Goal: Task Accomplishment & Management: Use online tool/utility

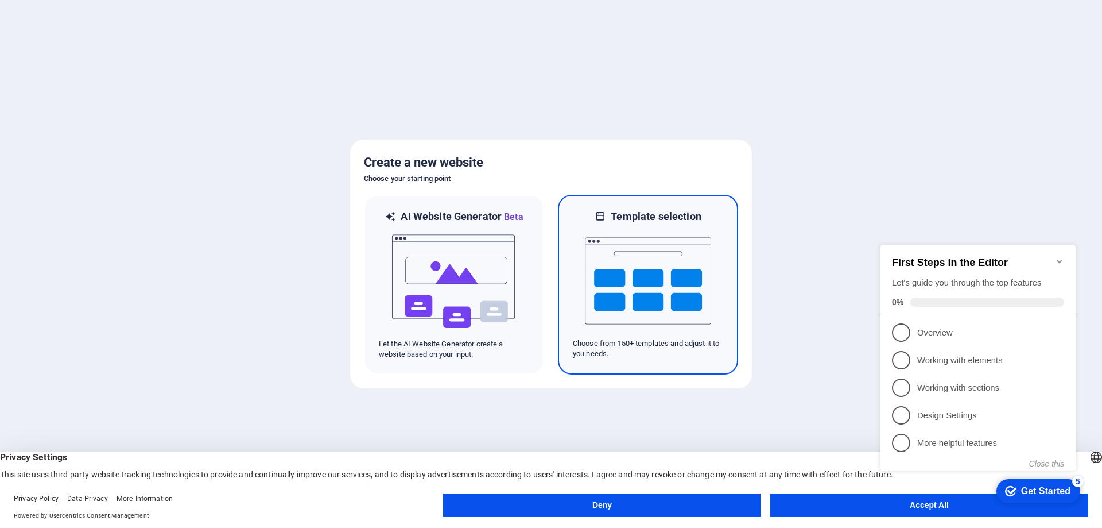
click at [620, 277] on img at bounding box center [648, 280] width 126 height 115
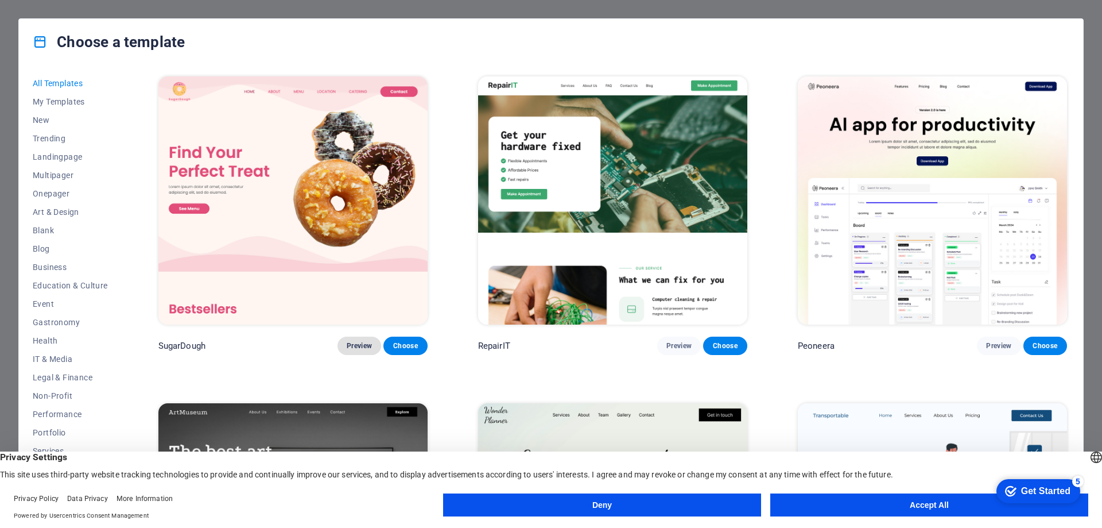
click at [357, 341] on span "Preview" at bounding box center [359, 345] width 25 height 9
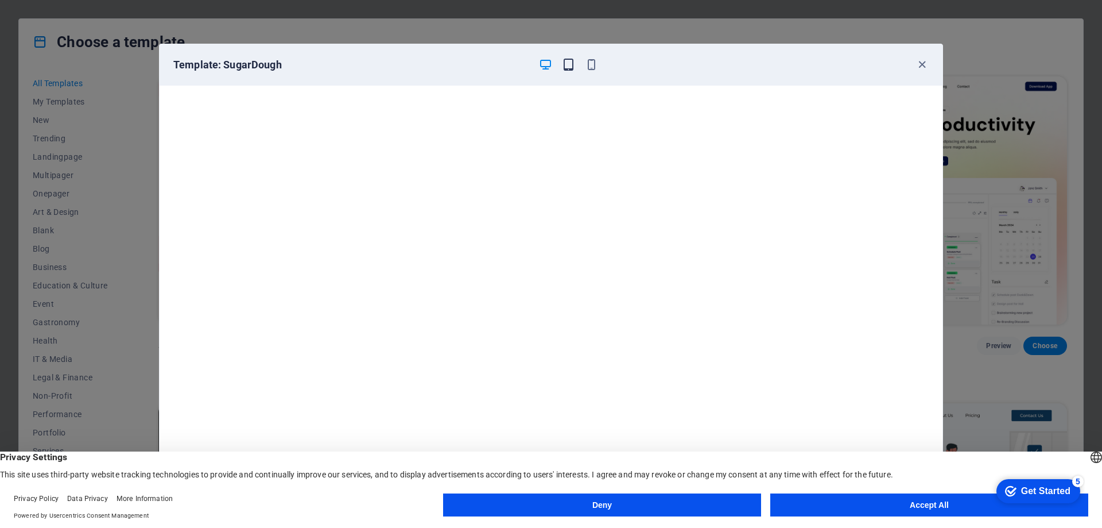
click at [568, 61] on icon "button" at bounding box center [568, 64] width 13 height 13
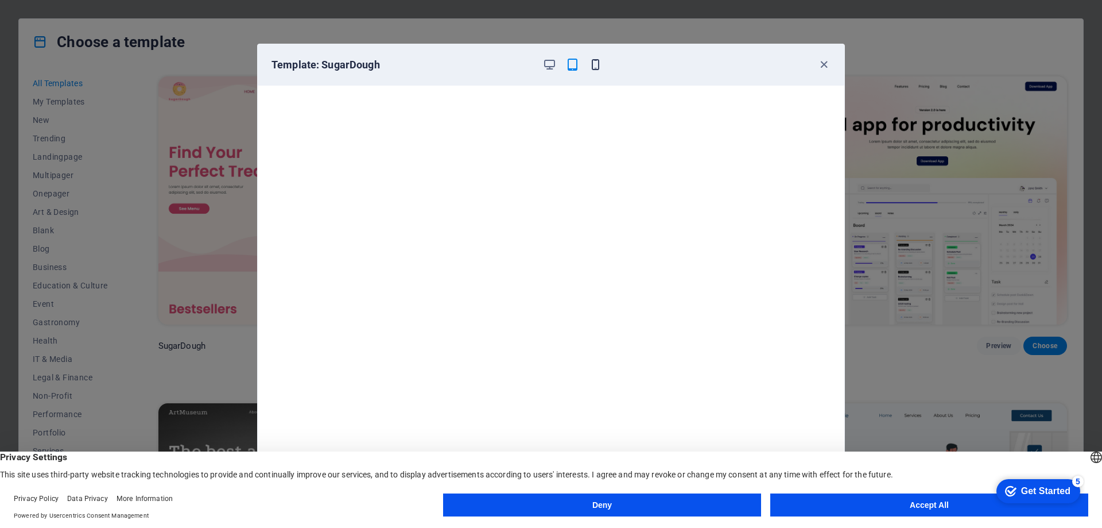
click at [592, 67] on icon "button" at bounding box center [595, 64] width 13 height 13
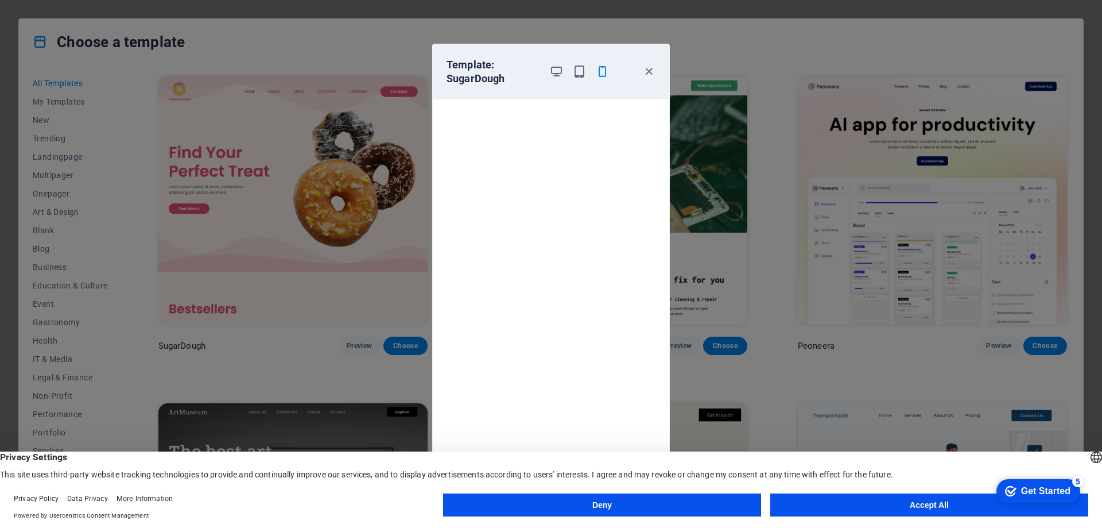
click at [752, 46] on div "Template: SugarDough Cancel Choose" at bounding box center [551, 264] width 1102 height 528
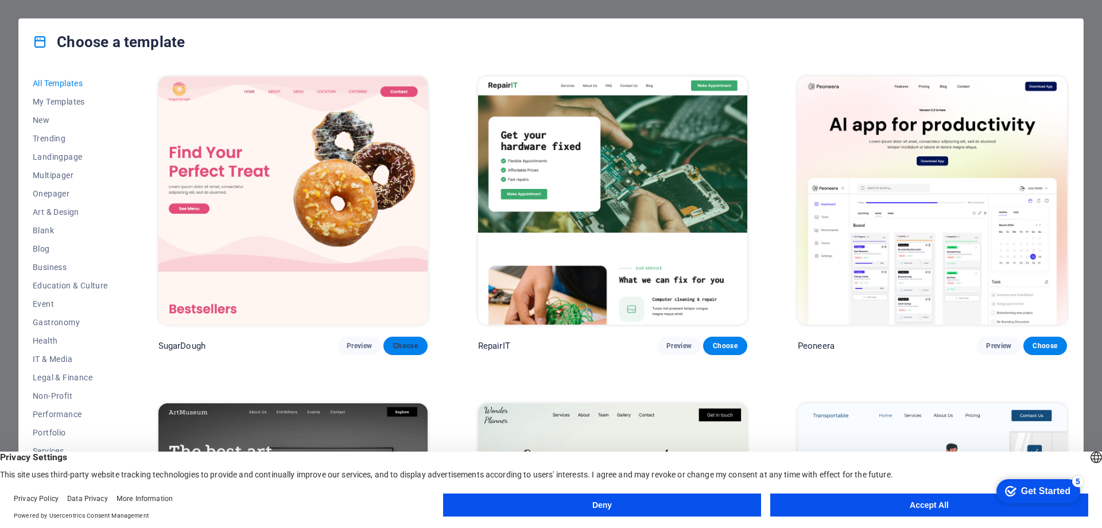
click at [401, 344] on span "Choose" at bounding box center [405, 345] width 25 height 9
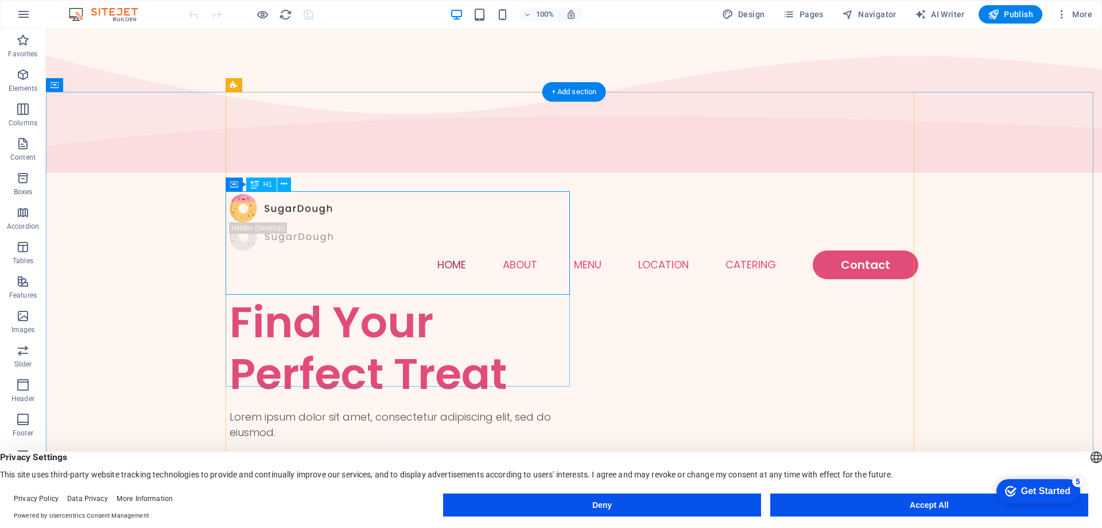
click at [341, 296] on div "Find Your Perfect Treat" at bounding box center [402, 347] width 344 height 103
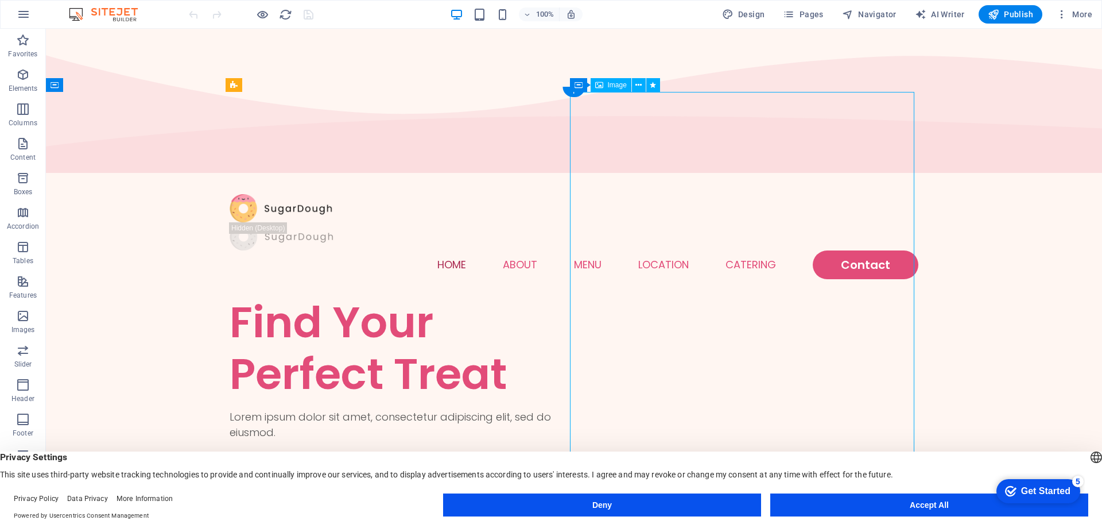
click at [612, 87] on span "Image" at bounding box center [617, 85] width 19 height 7
drag, startPoint x: 602, startPoint y: 87, endPoint x: 586, endPoint y: 118, distance: 34.9
click at [602, 87] on icon at bounding box center [599, 85] width 8 height 14
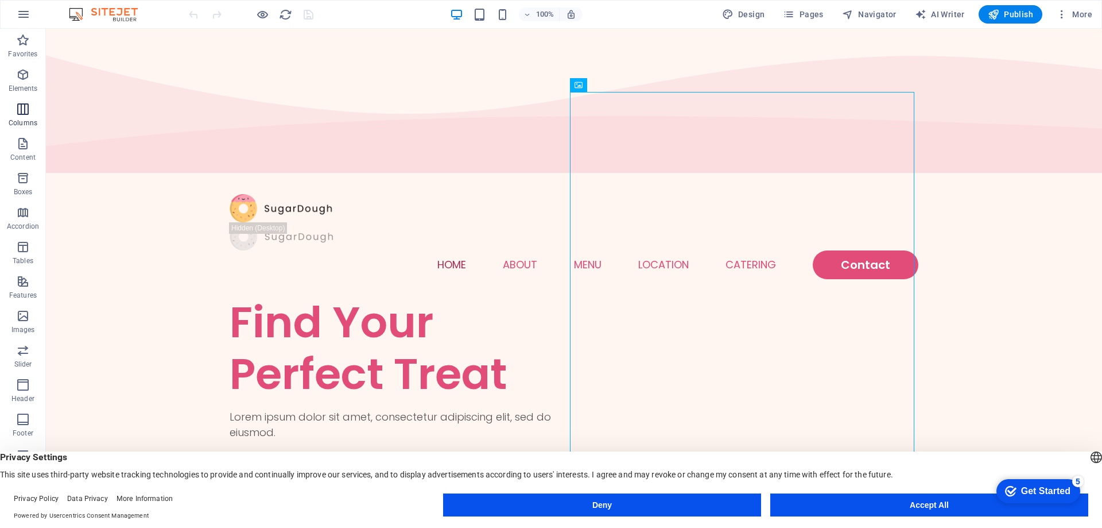
click at [24, 109] on icon "button" at bounding box center [23, 109] width 14 height 14
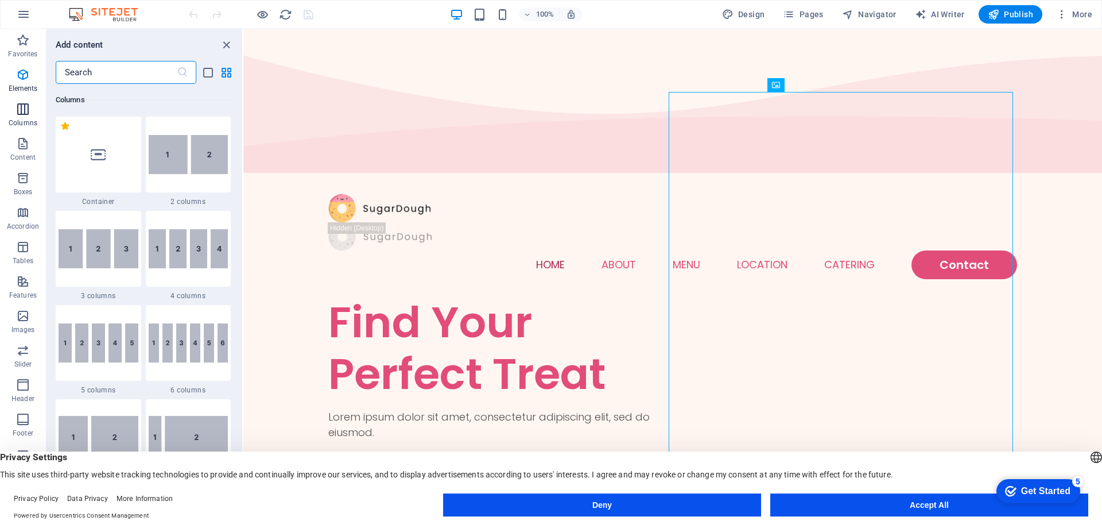
scroll to position [568, 0]
click at [24, 109] on icon "button" at bounding box center [23, 109] width 14 height 14
click at [20, 80] on icon "button" at bounding box center [23, 75] width 14 height 14
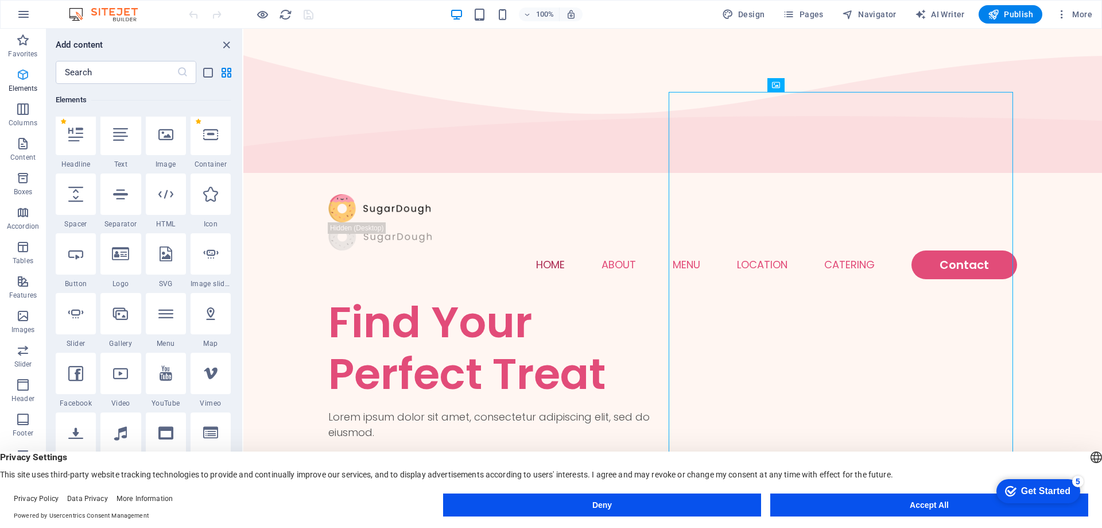
scroll to position [122, 0]
click at [27, 146] on icon "button" at bounding box center [23, 144] width 14 height 14
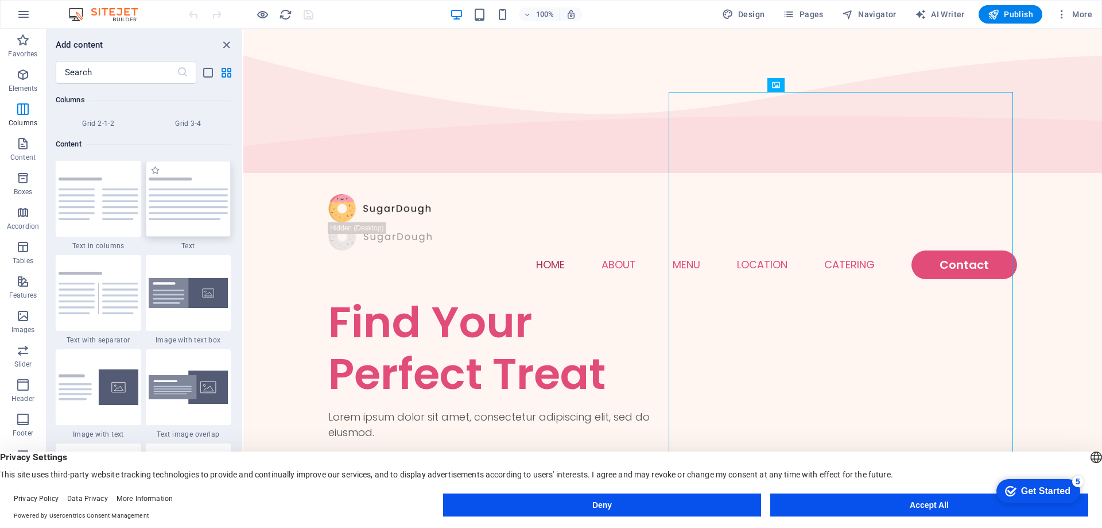
scroll to position [2009, 0]
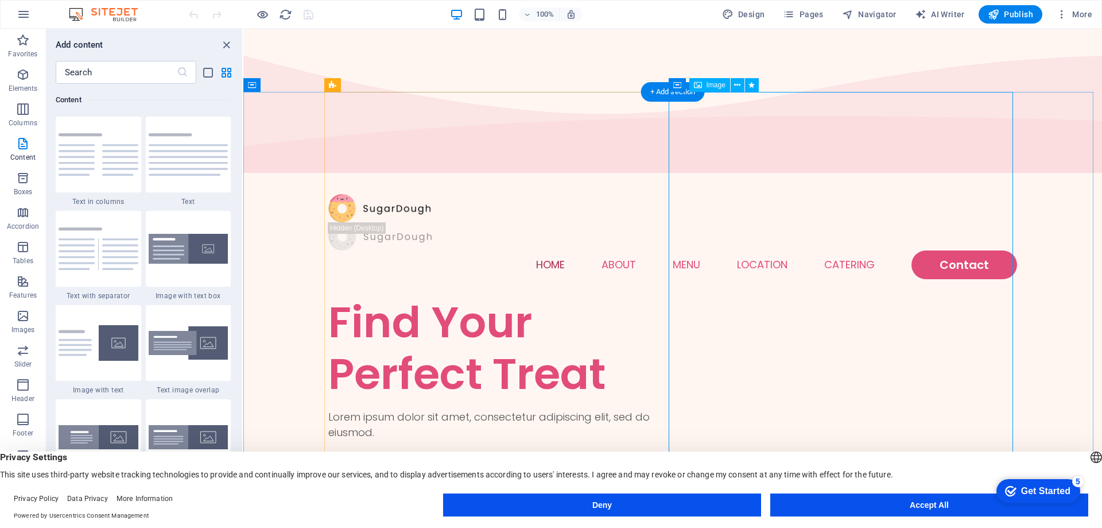
click at [703, 84] on div "Image" at bounding box center [710, 85] width 41 height 14
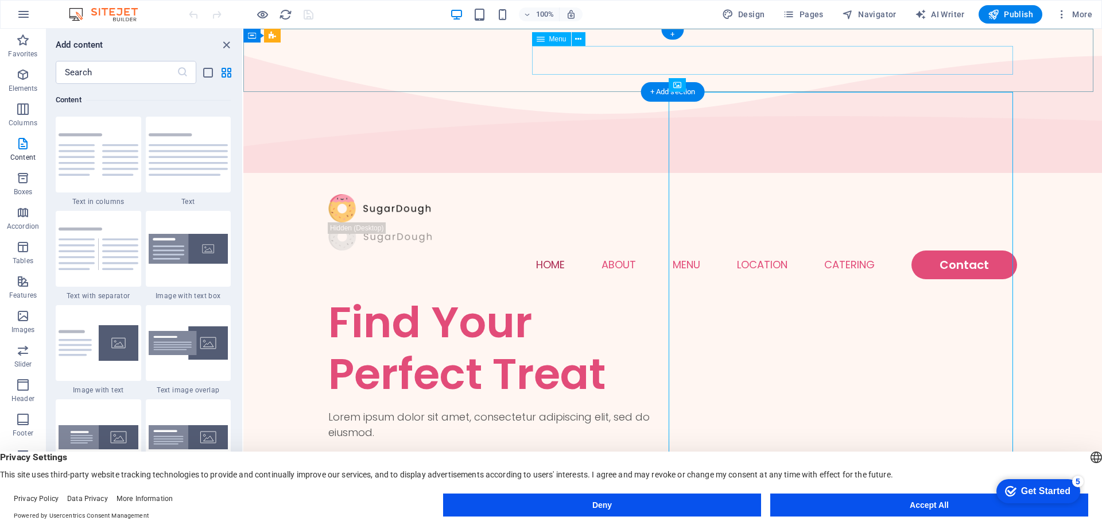
click at [684, 250] on nav "Home About Menu Location Catering Contact" at bounding box center [672, 264] width 689 height 29
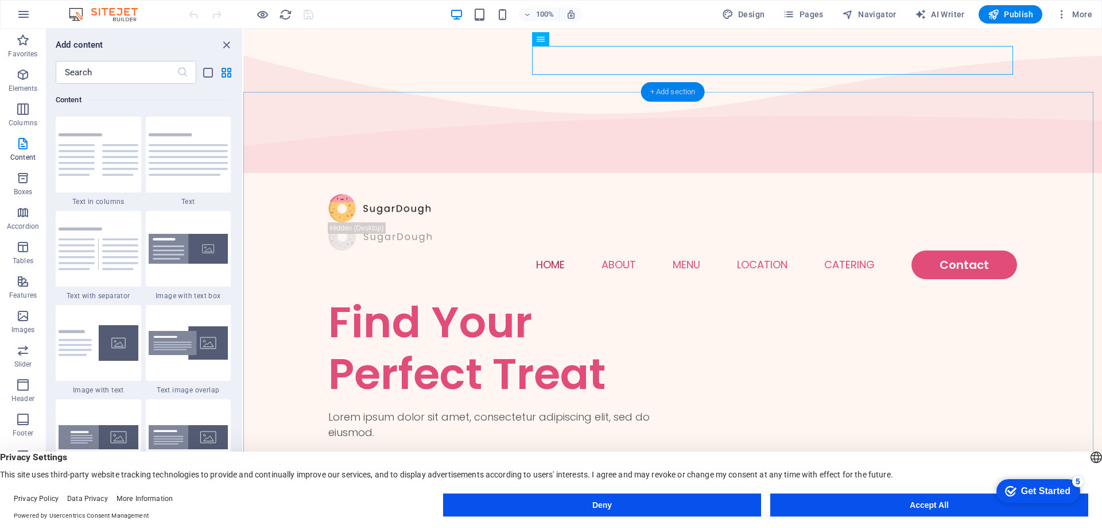
click at [683, 92] on div "+ Add section" at bounding box center [673, 92] width 64 height 20
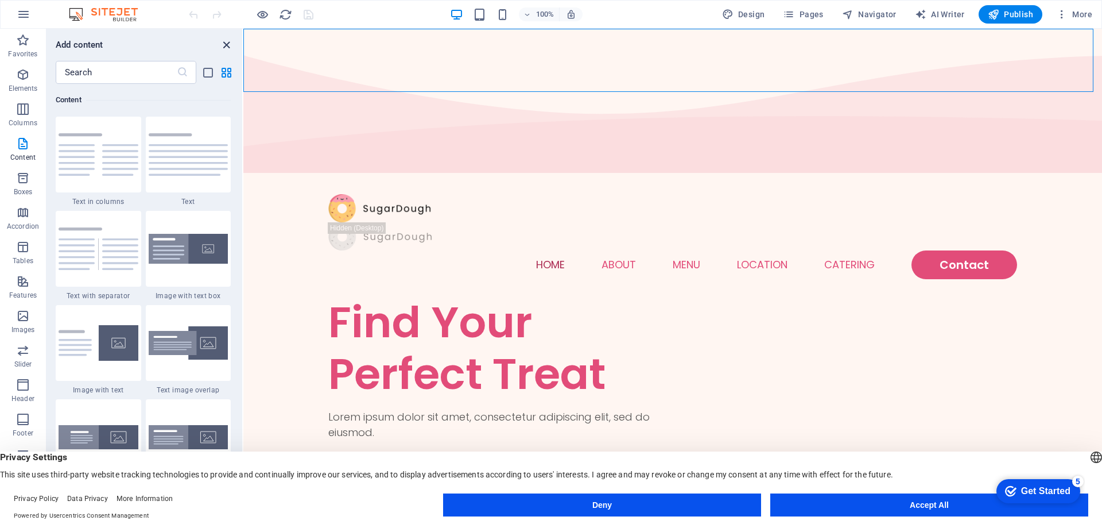
click at [225, 46] on icon "close panel" at bounding box center [226, 44] width 13 height 13
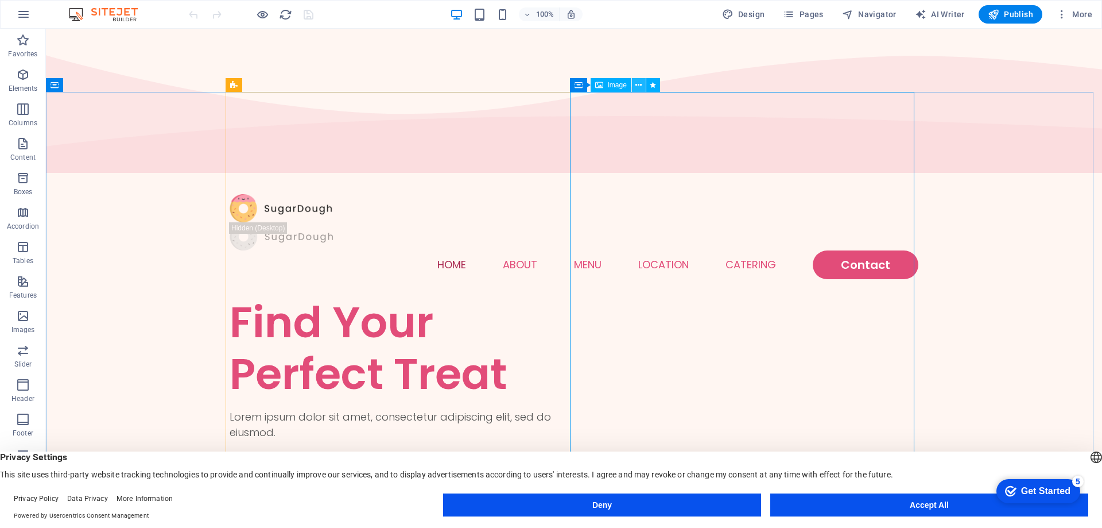
click at [637, 84] on icon at bounding box center [639, 85] width 6 height 12
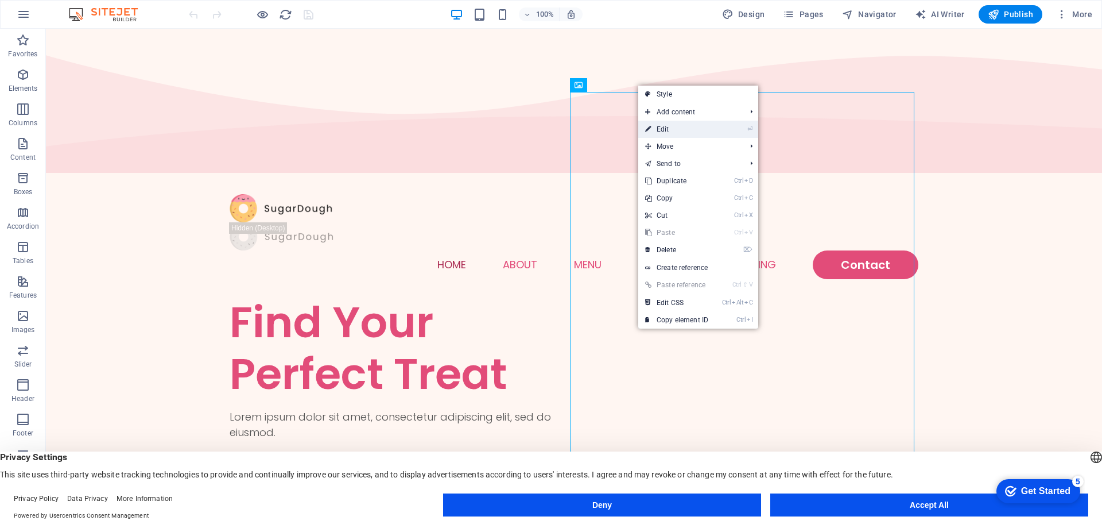
click at [672, 126] on link "⏎ Edit" at bounding box center [676, 129] width 77 height 17
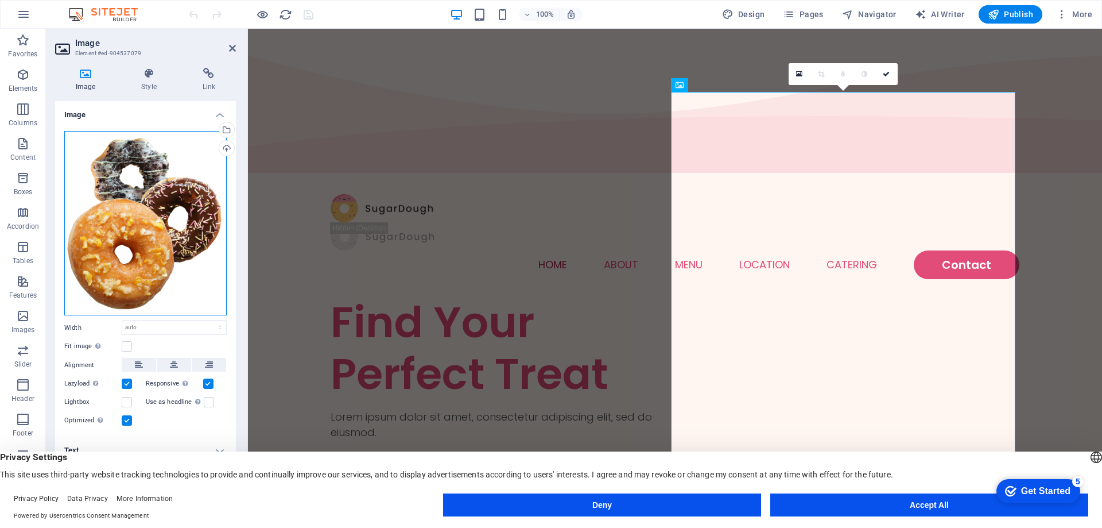
click at [176, 205] on div "Drag files here, click to choose files or select files from Files or our free s…" at bounding box center [145, 223] width 162 height 185
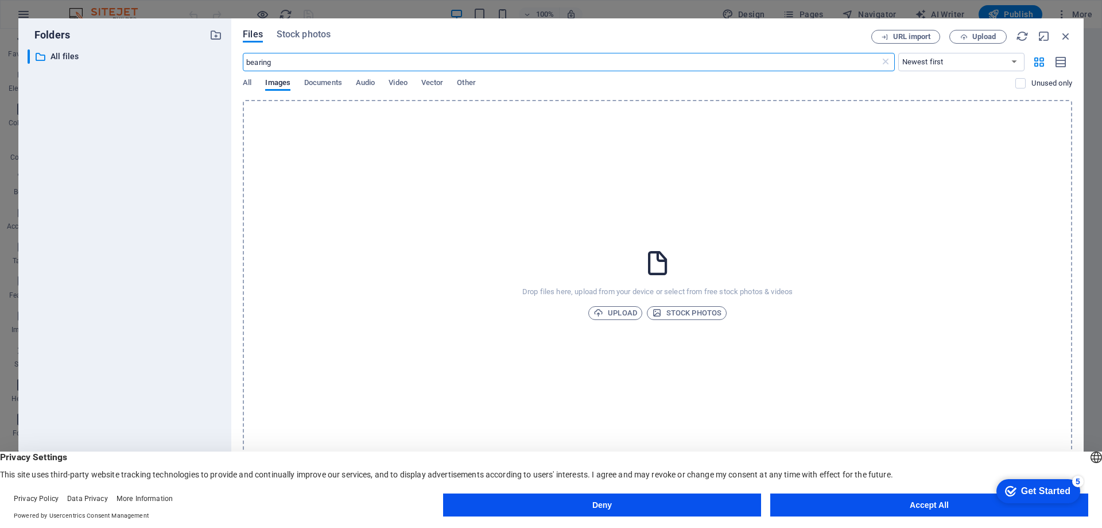
type input "bearing"
click at [305, 33] on span "Stock photos" at bounding box center [304, 35] width 54 height 14
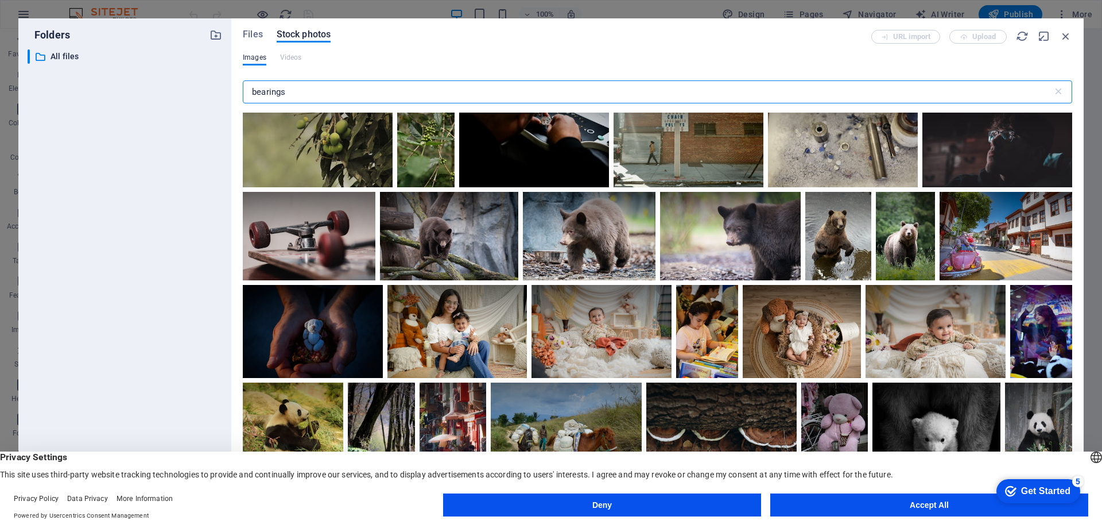
scroll to position [0, 0]
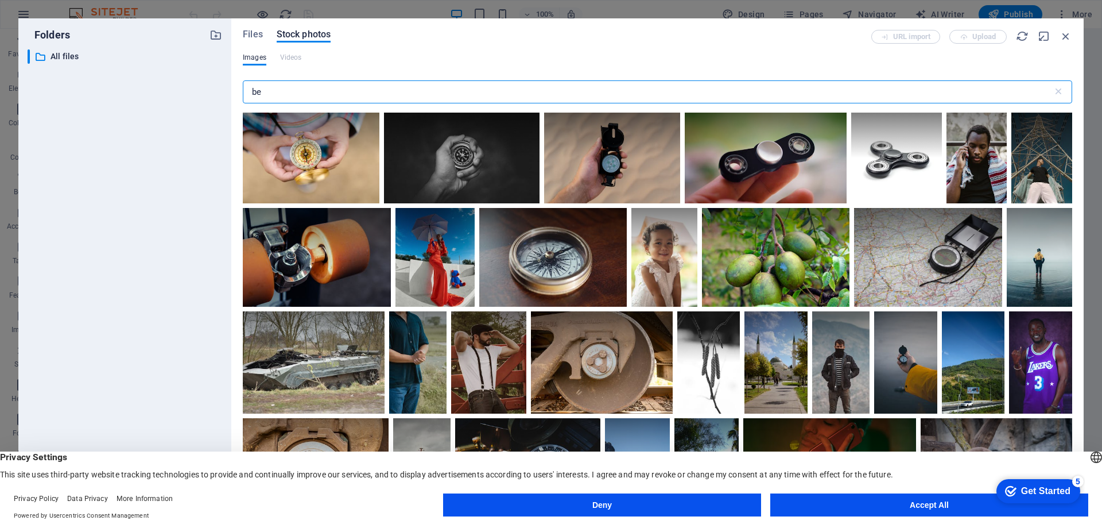
type input "b"
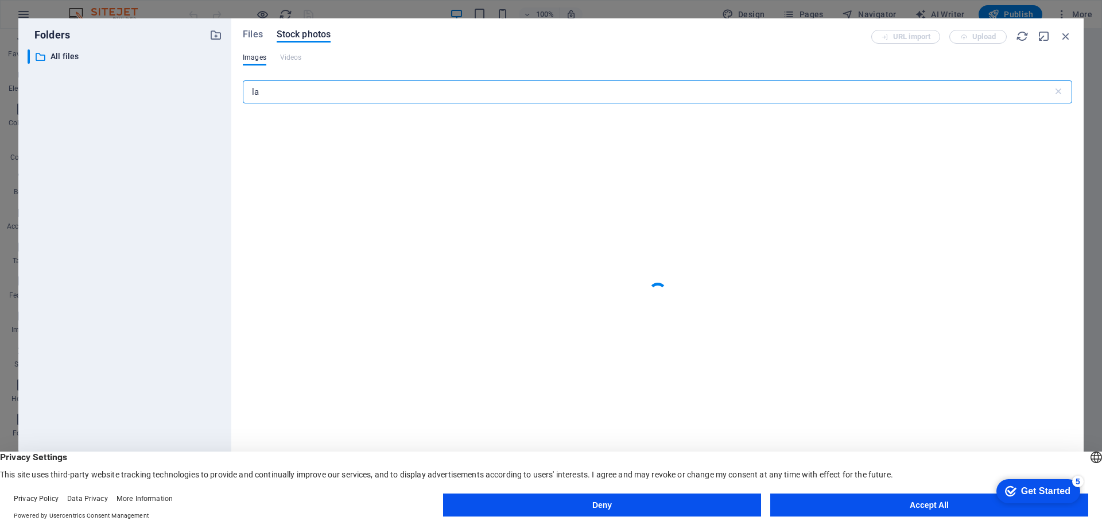
type input "l"
type input "b"
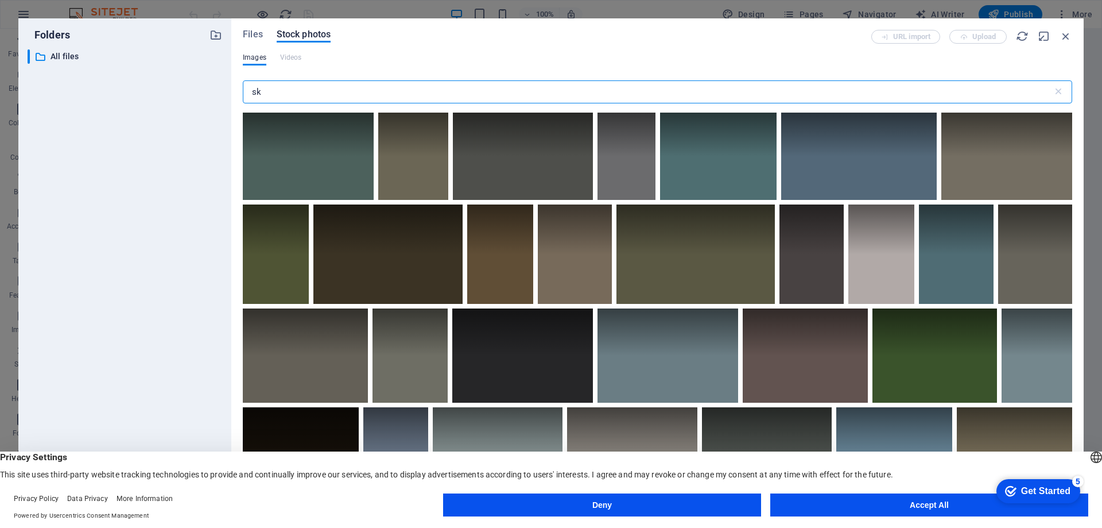
type input "s"
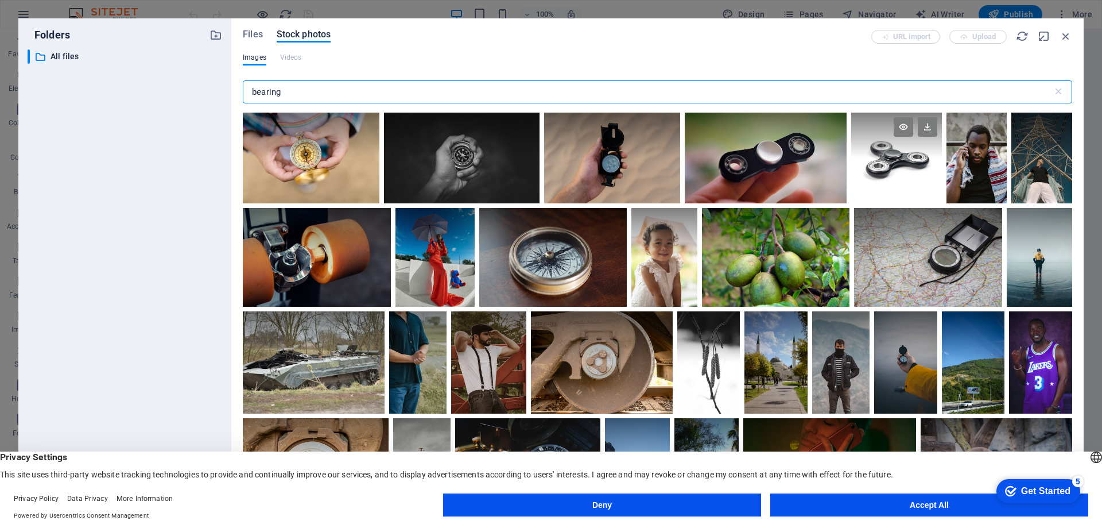
type input "bearing"
click at [897, 167] on div at bounding box center [896, 158] width 91 height 91
click at [900, 127] on icon at bounding box center [904, 127] width 20 height 20
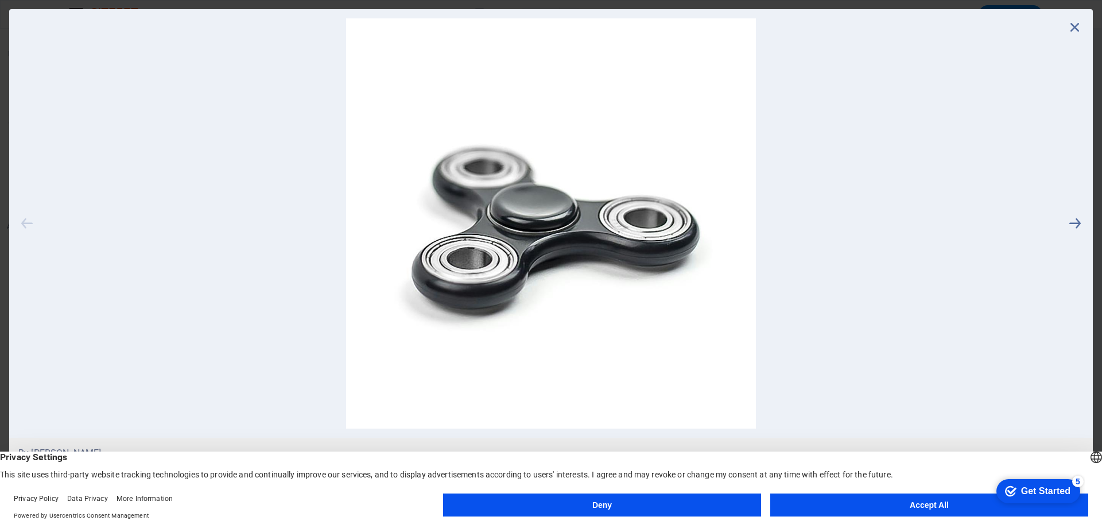
click at [28, 227] on icon at bounding box center [26, 223] width 17 height 410
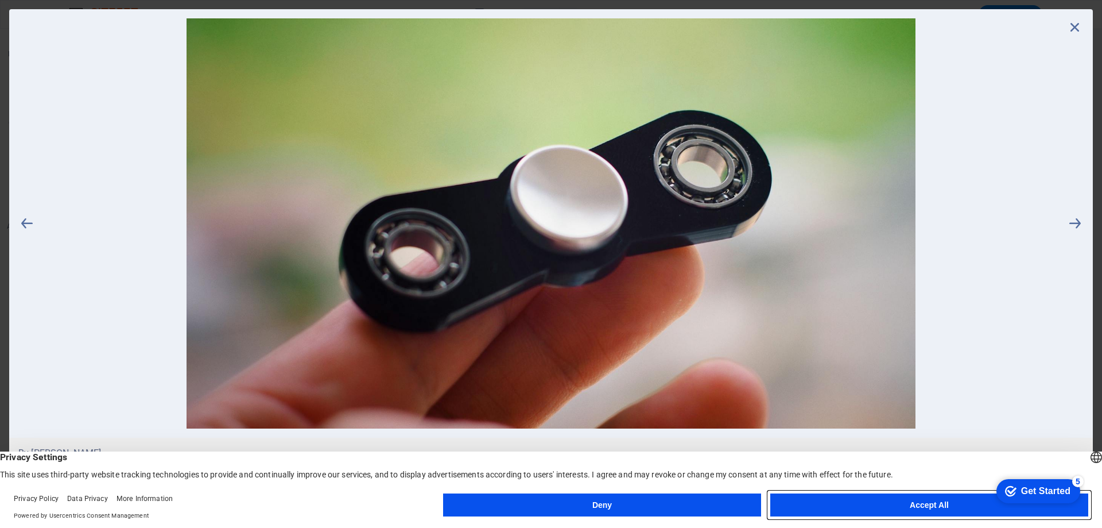
click at [943, 498] on button "Accept All" at bounding box center [929, 504] width 318 height 23
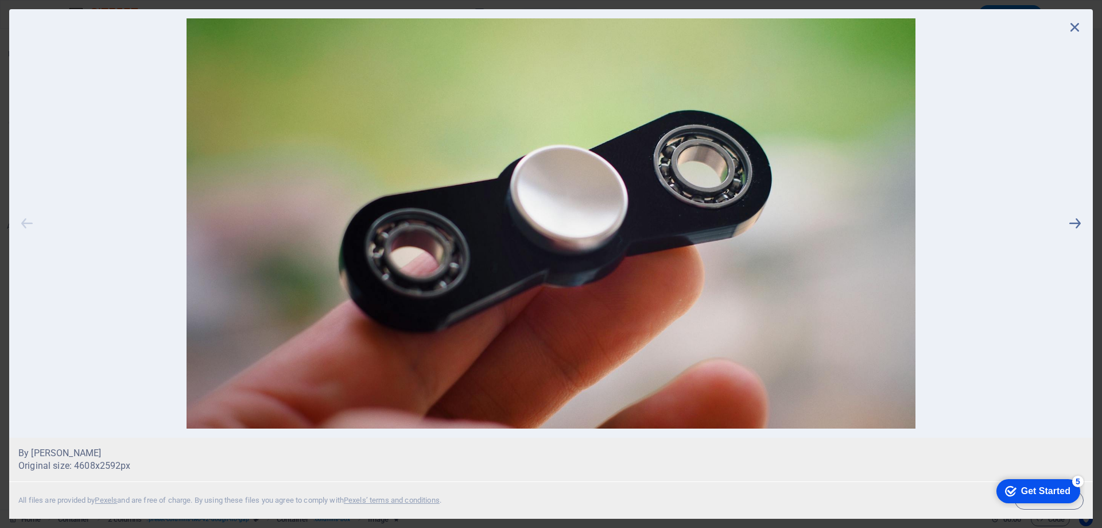
click at [25, 228] on icon at bounding box center [26, 223] width 17 height 410
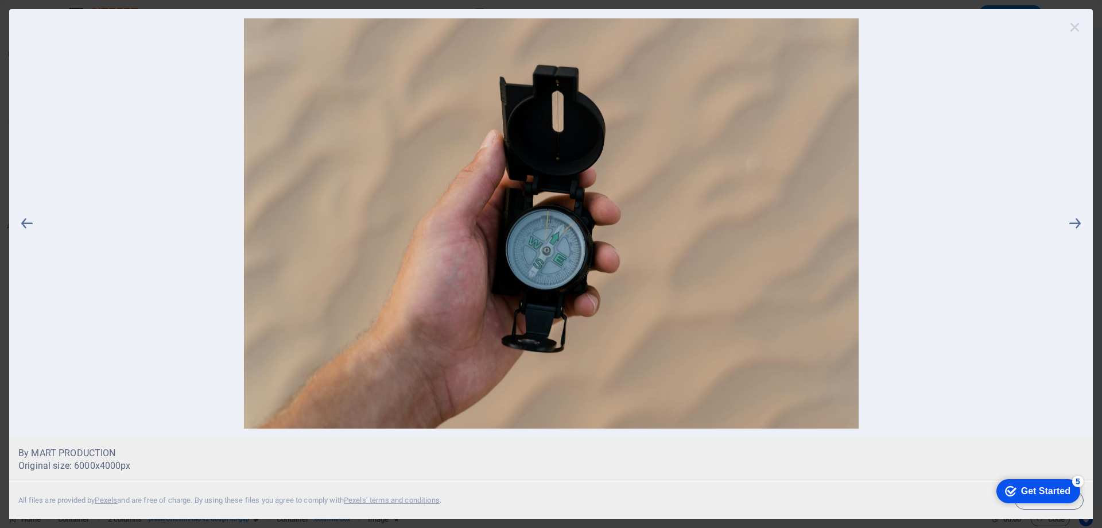
click at [1077, 25] on icon at bounding box center [1075, 26] width 17 height 17
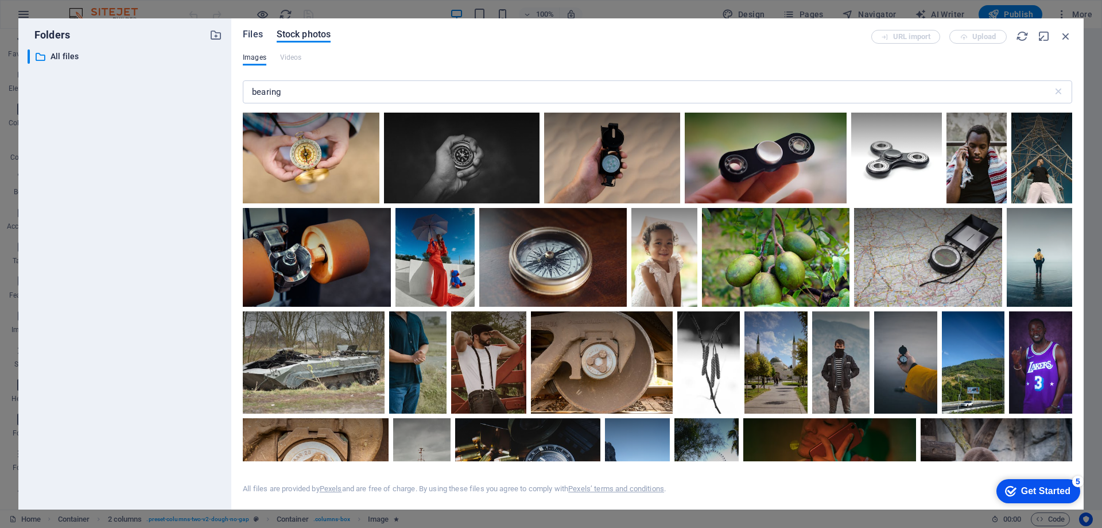
click at [258, 33] on span "Files" at bounding box center [253, 35] width 20 height 14
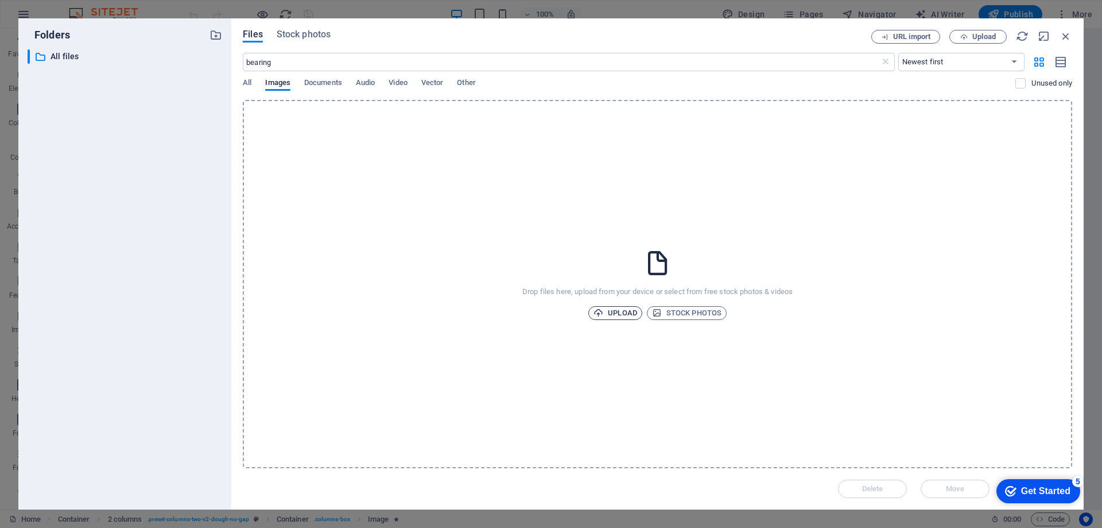
click at [623, 311] on span "Upload" at bounding box center [616, 313] width 44 height 14
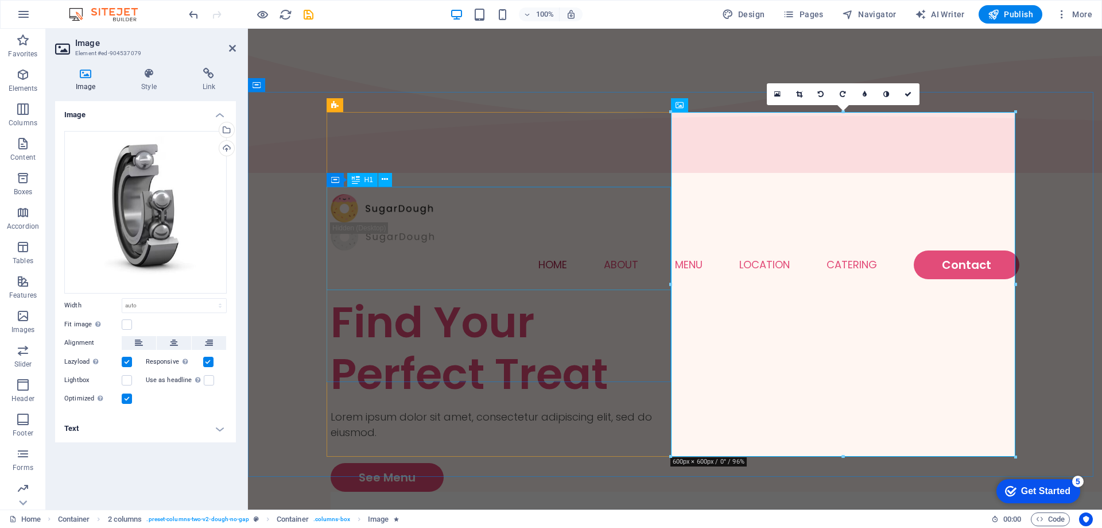
click at [483, 296] on div "Find Your Perfect Treat" at bounding box center [503, 347] width 344 height 103
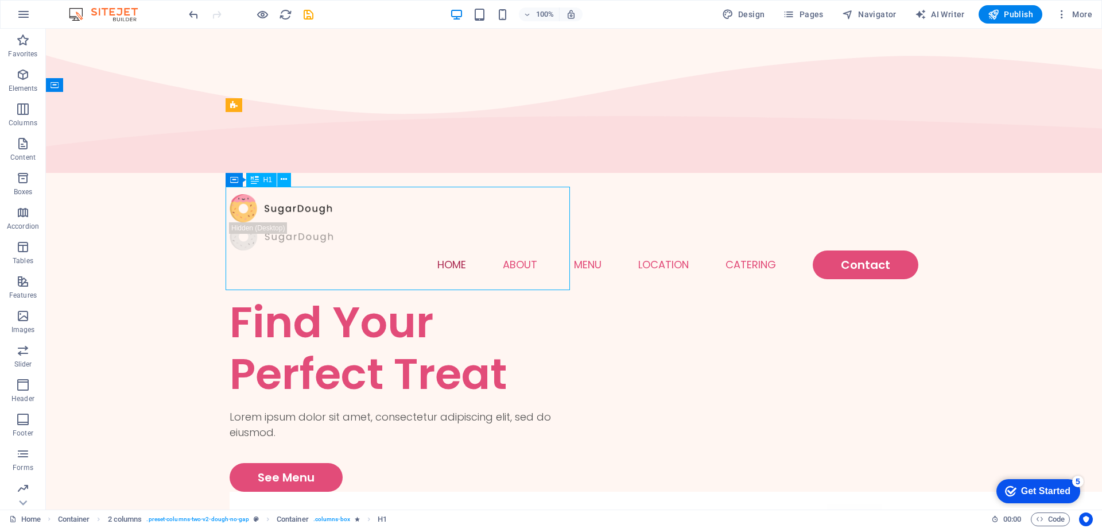
click at [473, 296] on div "Find Your Perfect Treat" at bounding box center [402, 347] width 344 height 103
click at [285, 180] on icon at bounding box center [284, 179] width 6 height 12
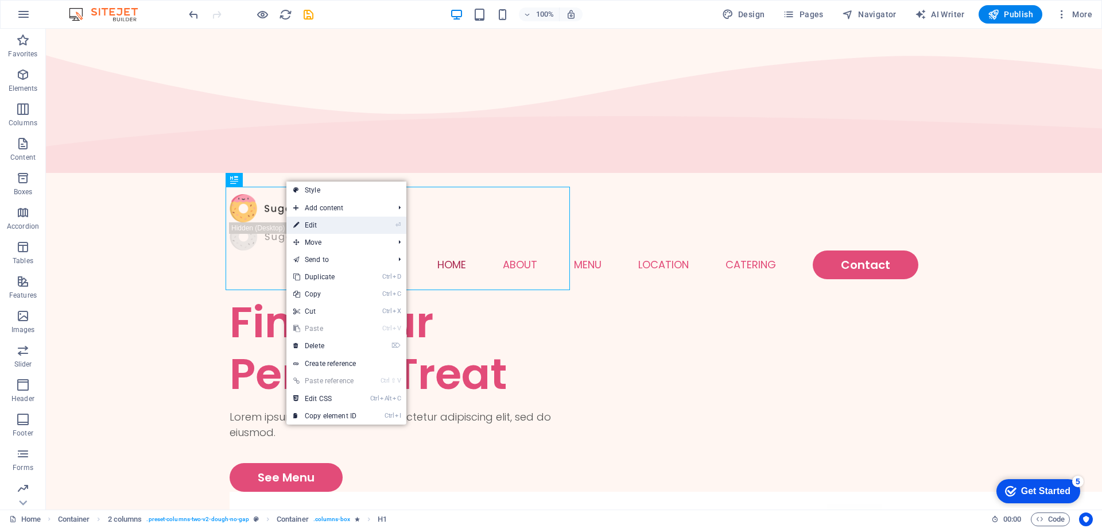
click at [305, 220] on link "⏎ Edit" at bounding box center [324, 224] width 77 height 17
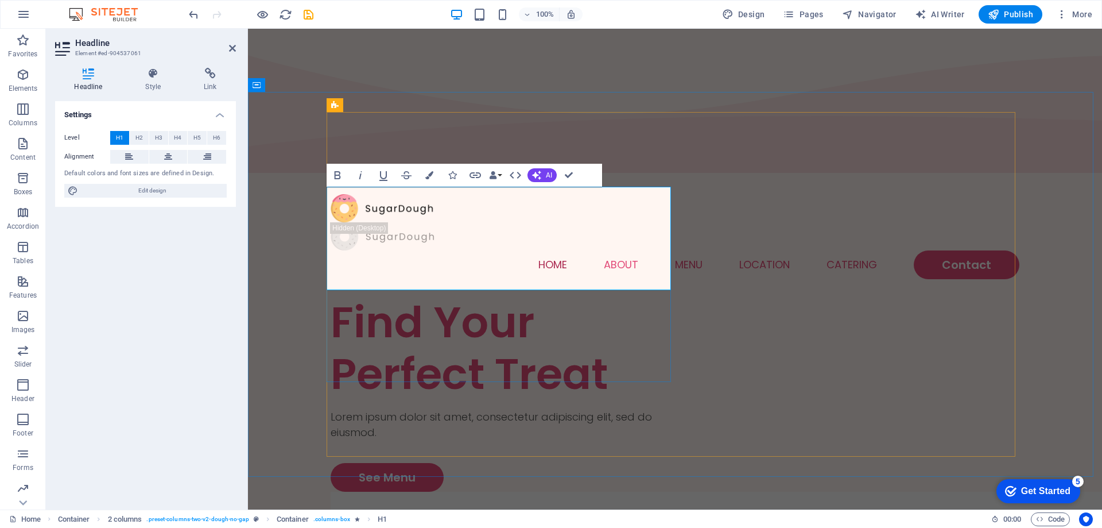
click at [485, 296] on h1 "Find Your Perfect Treat" at bounding box center [503, 347] width 344 height 103
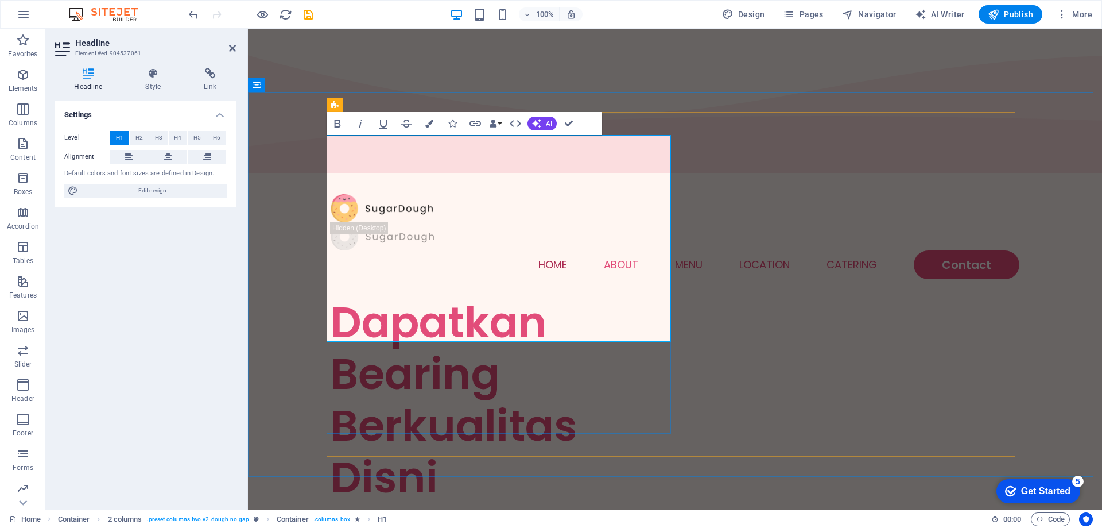
click at [404, 314] on h1 "Dapatkan Bearing Berkualitas Disni" at bounding box center [503, 399] width 344 height 207
click at [599, 503] on div at bounding box center [503, 507] width 344 height 9
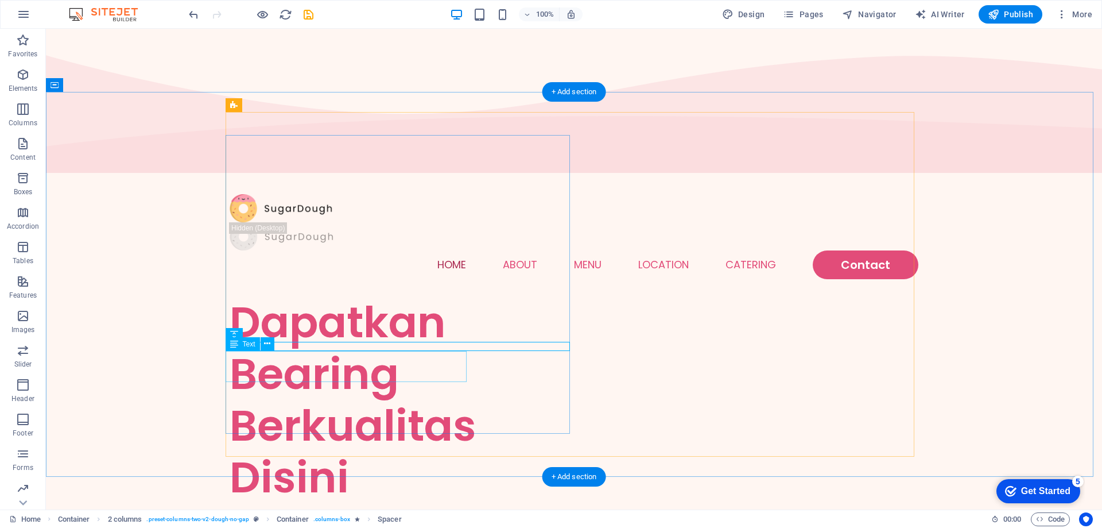
click at [311, 512] on div "Lorem ipsum dolor sit amet, consectetur adipiscing elit, sed do eiusmod." at bounding box center [402, 527] width 344 height 31
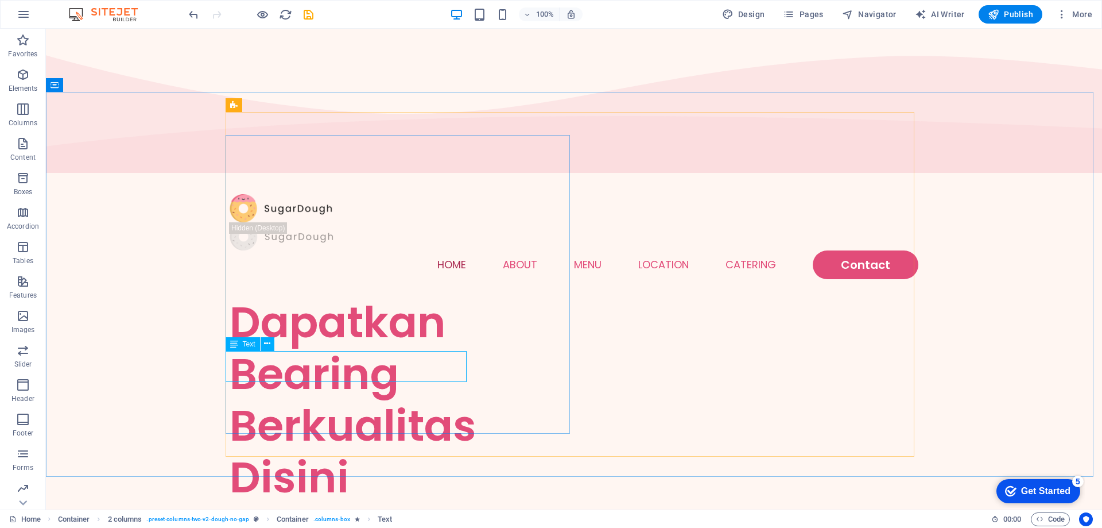
click at [234, 342] on icon at bounding box center [234, 344] width 8 height 14
click at [268, 344] on icon at bounding box center [267, 344] width 6 height 12
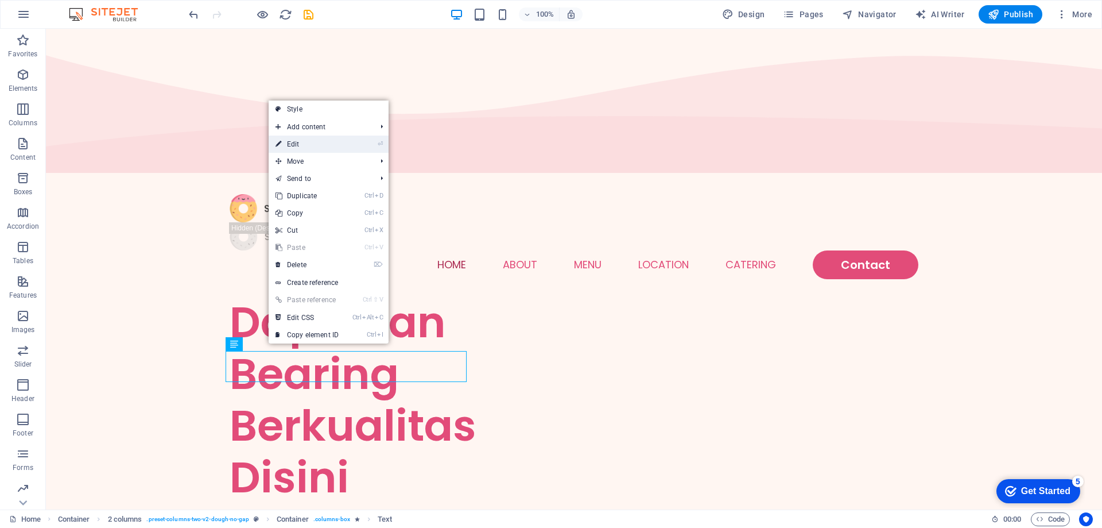
click at [306, 138] on link "⏎ Edit" at bounding box center [307, 143] width 77 height 17
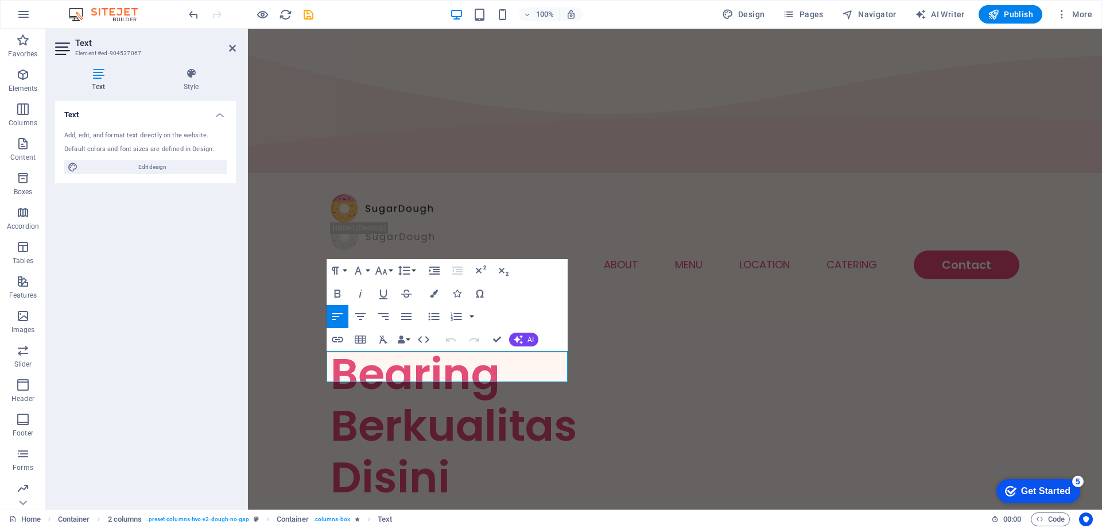
click at [109, 146] on div "Default colors and font sizes are defined in Design." at bounding box center [145, 150] width 162 height 10
click at [139, 168] on span "Edit design" at bounding box center [153, 167] width 142 height 14
select select "px"
select select "300"
select select "px"
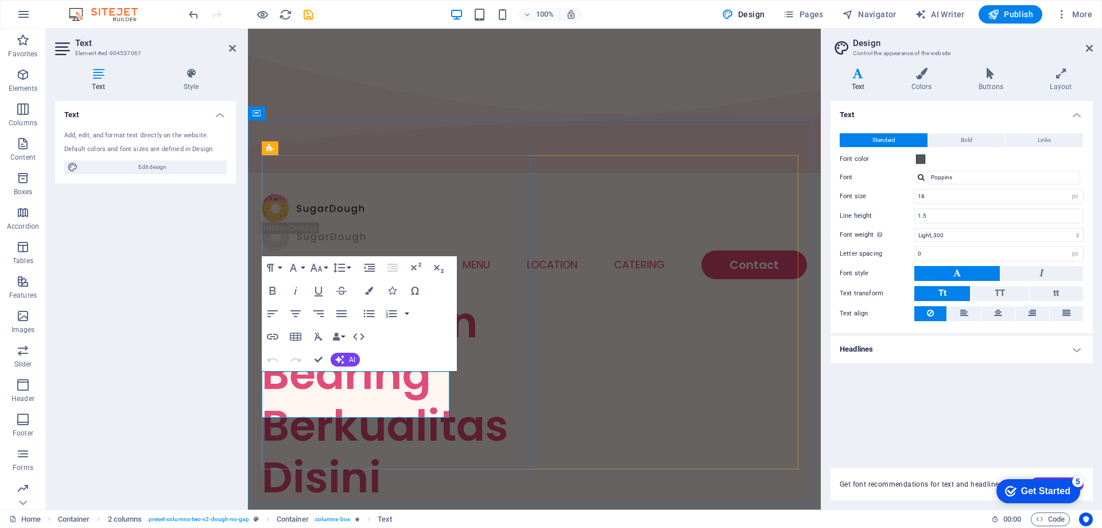
click at [305, 512] on p "Lorem ipsum dolor sit amet, consectetur adipiscing elit, sed do eiusmod." at bounding box center [398, 527] width 273 height 31
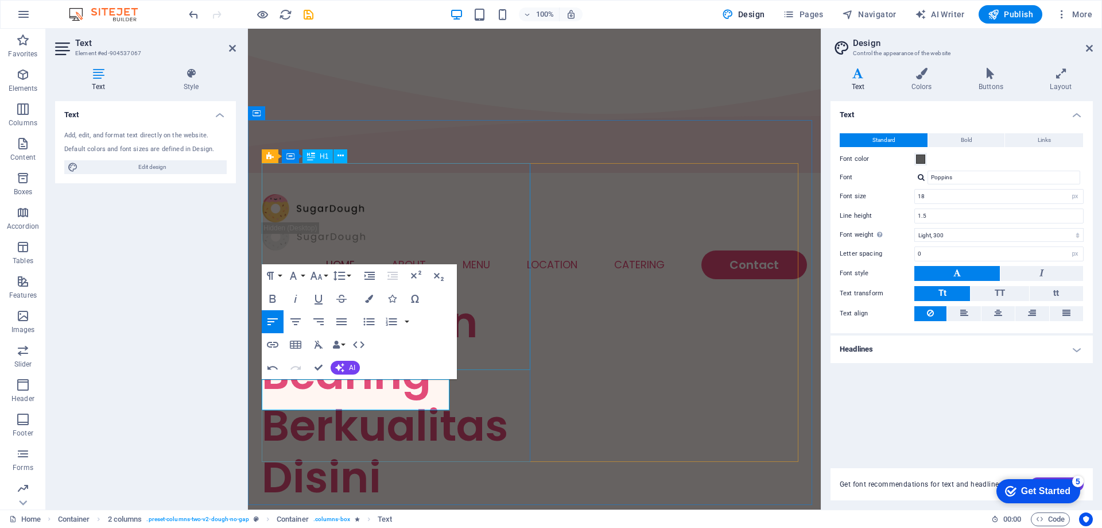
click at [471, 296] on div "Dapatkan Bearing Berkualitas Disini" at bounding box center [398, 399] width 273 height 207
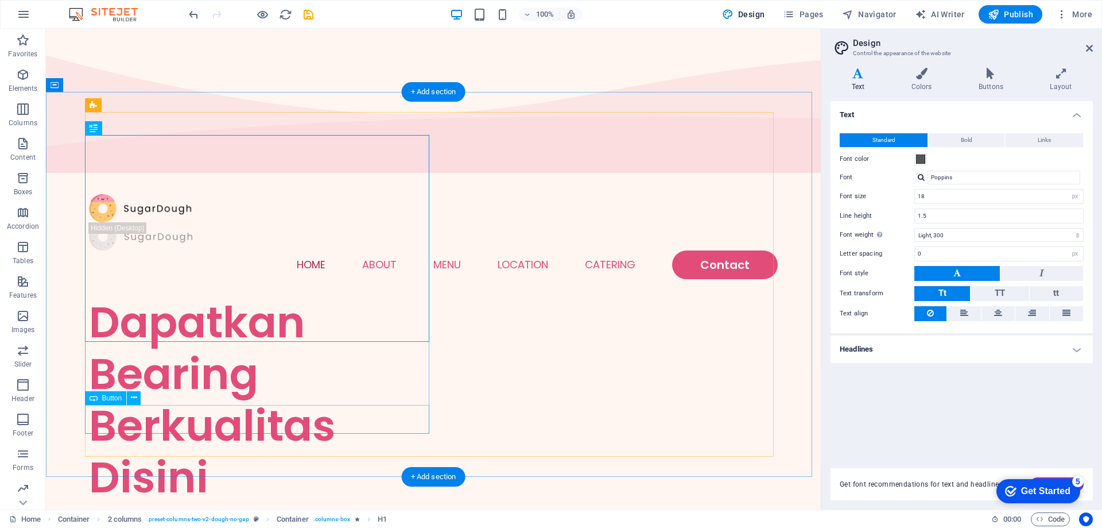
click at [131, 397] on icon at bounding box center [134, 398] width 6 height 12
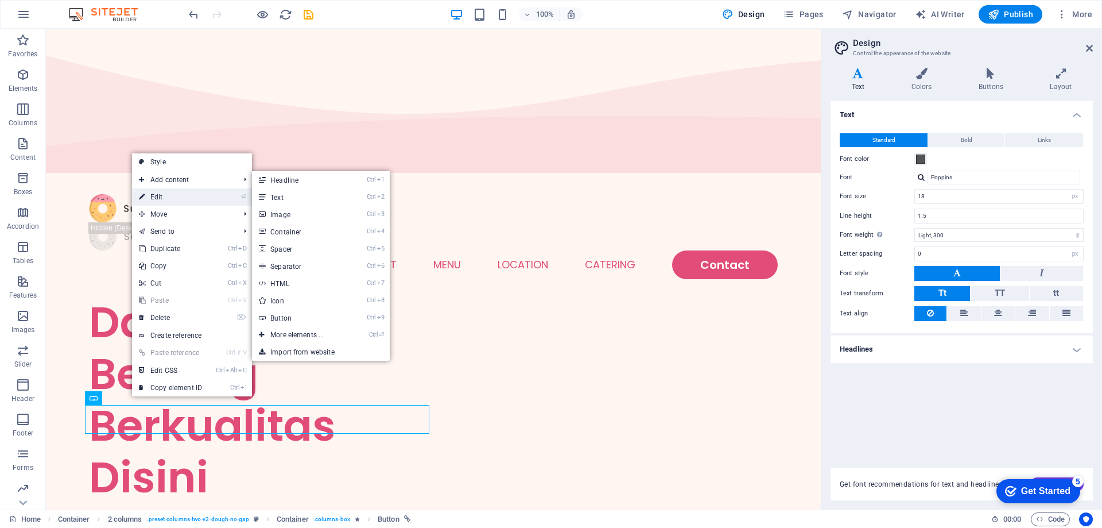
click at [156, 193] on link "⏎ Edit" at bounding box center [170, 196] width 77 height 17
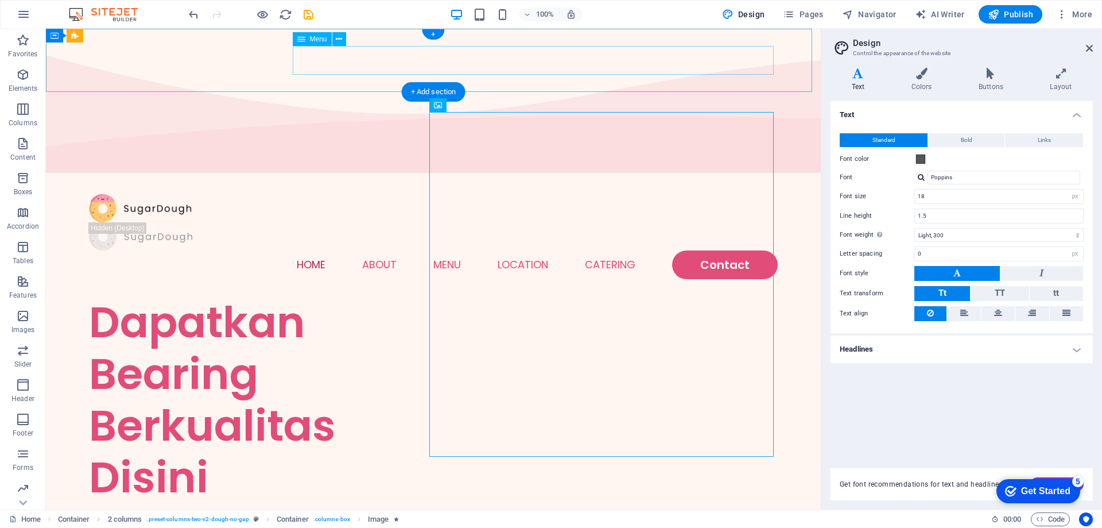
click at [607, 250] on nav "Home About Menu Location Catering Contact" at bounding box center [433, 264] width 689 height 29
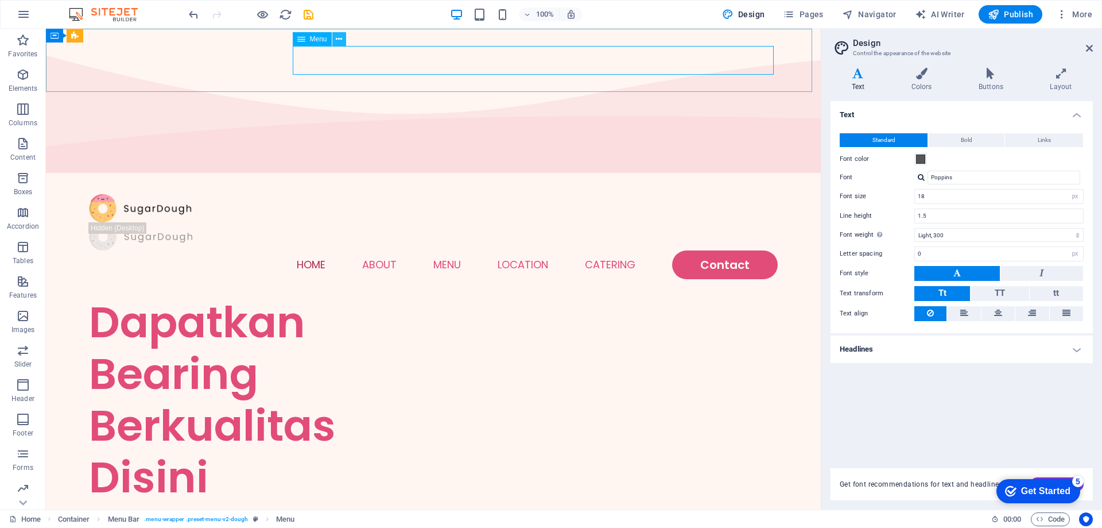
click at [341, 39] on icon at bounding box center [339, 39] width 6 height 12
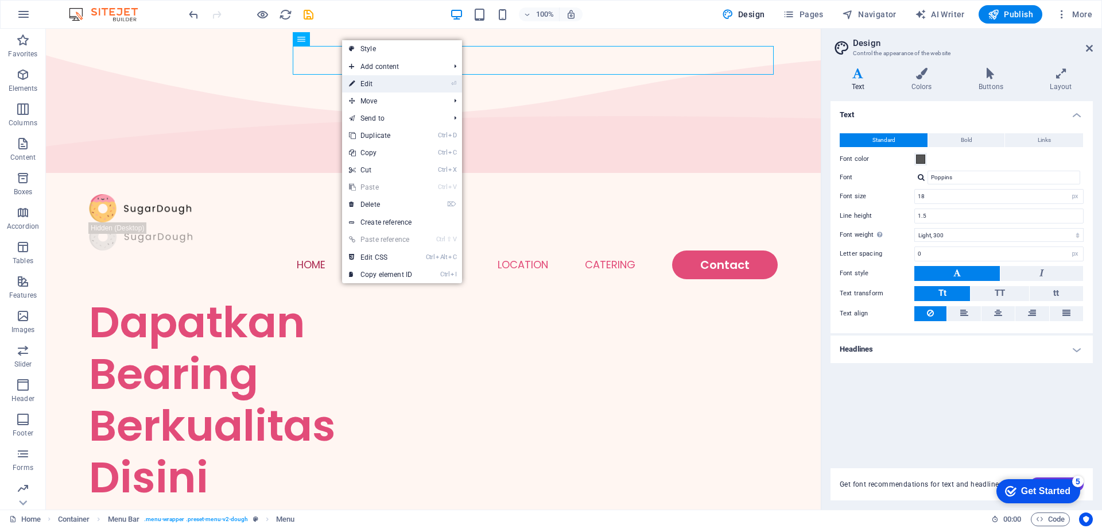
drag, startPoint x: 383, startPoint y: 82, endPoint x: 241, endPoint y: 92, distance: 142.1
click at [383, 82] on link "⏎ Edit" at bounding box center [380, 83] width 77 height 17
select select
select select "1"
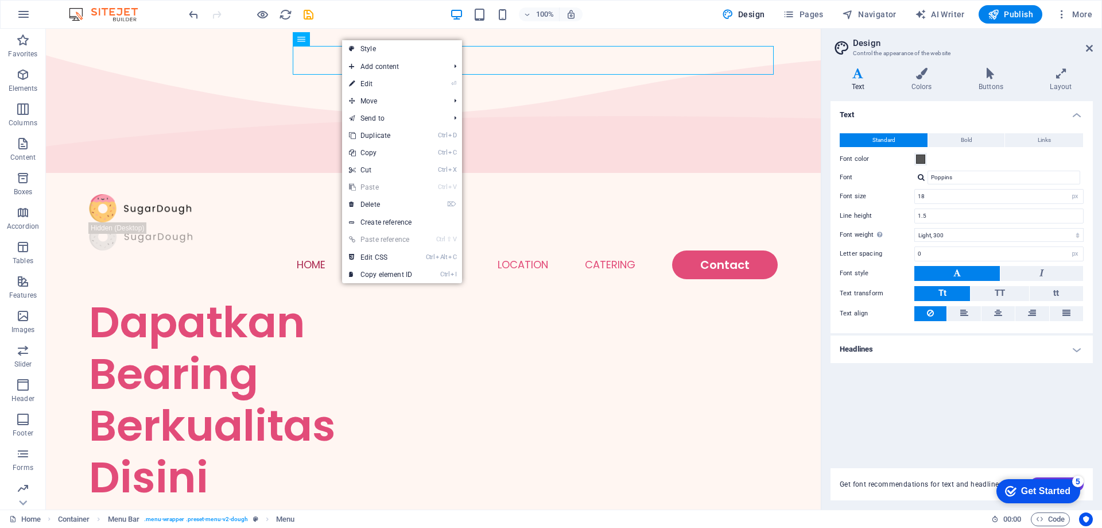
select select
select select "2"
select select
select select "default"
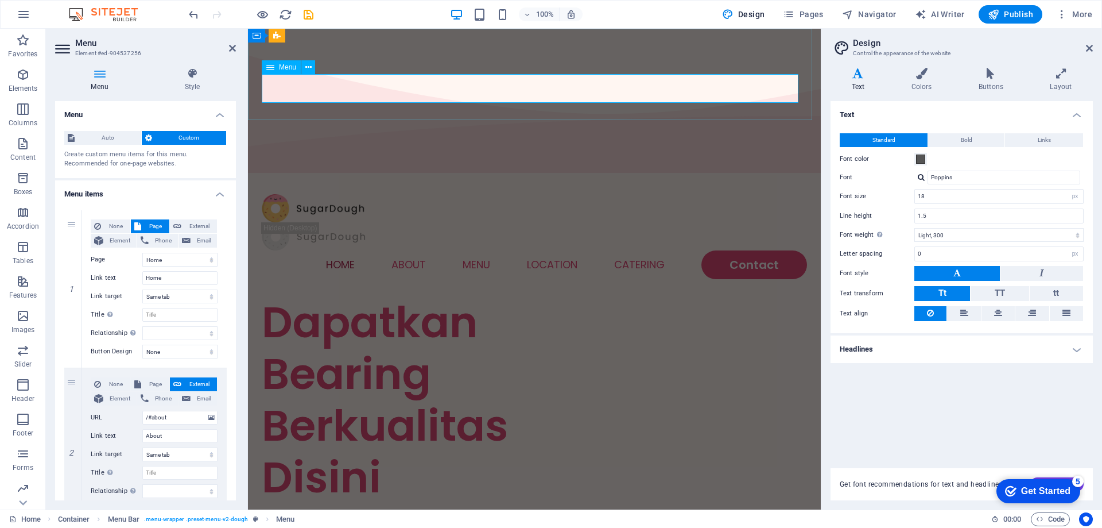
click at [734, 250] on nav "Home About Menu Location Catering Contact" at bounding box center [534, 264] width 545 height 29
click at [622, 250] on nav "Home About Menu Location Catering Contact" at bounding box center [534, 264] width 545 height 29
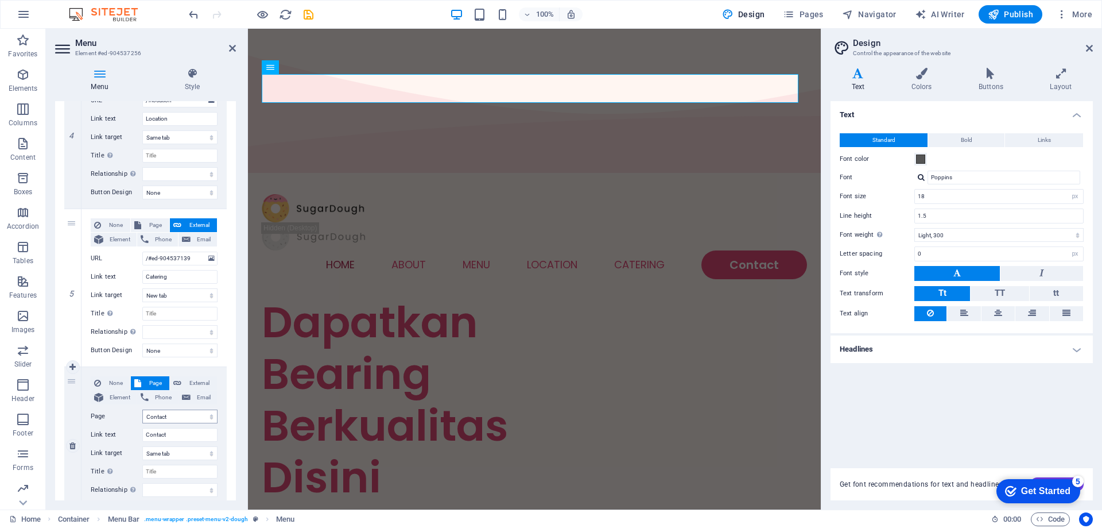
scroll to position [689, 0]
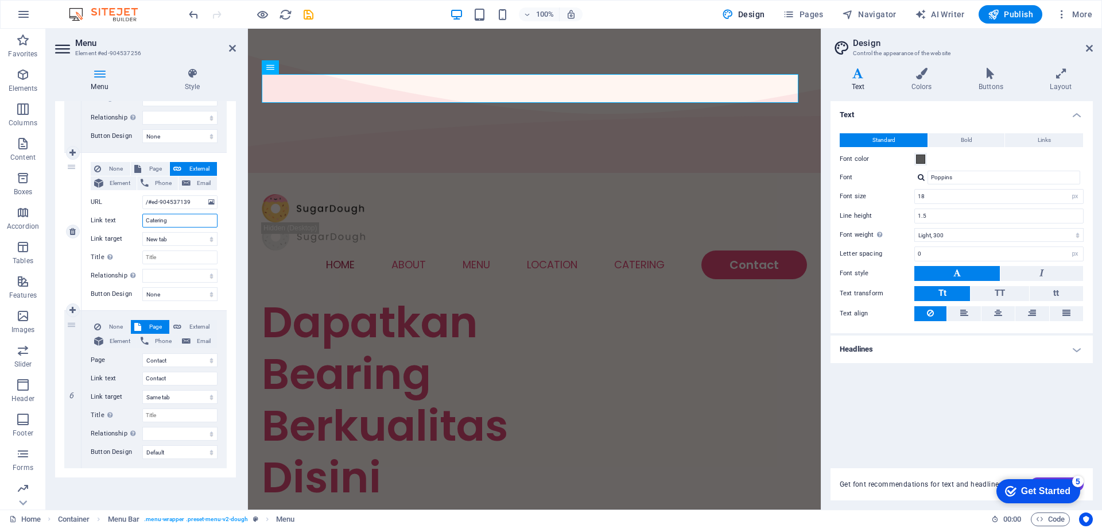
click at [172, 222] on input "Catering" at bounding box center [179, 221] width 75 height 14
drag, startPoint x: 174, startPoint y: 222, endPoint x: 119, endPoint y: 215, distance: 55.0
click at [119, 215] on div "Link text Catering" at bounding box center [154, 221] width 127 height 14
type input "B"
select select
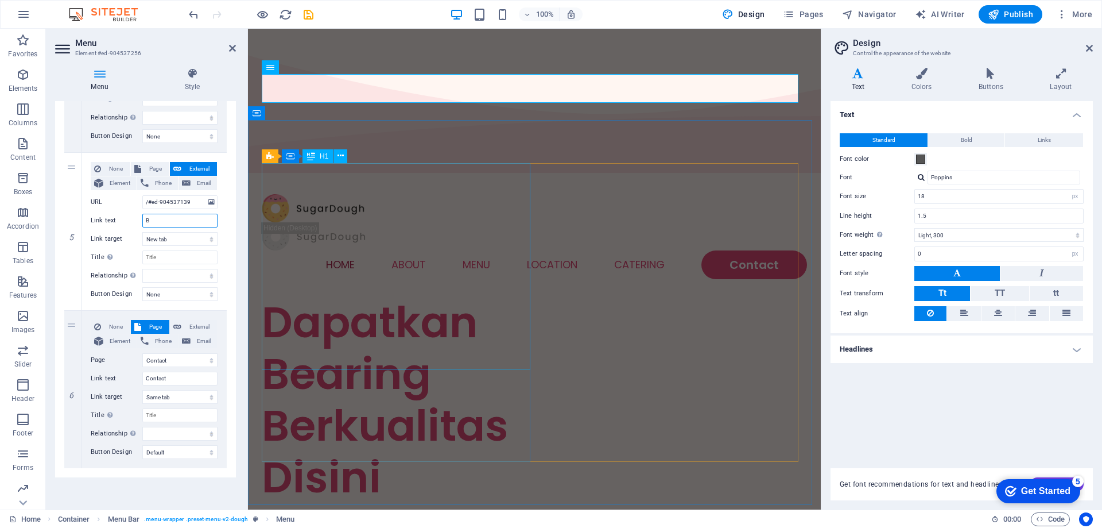
select select
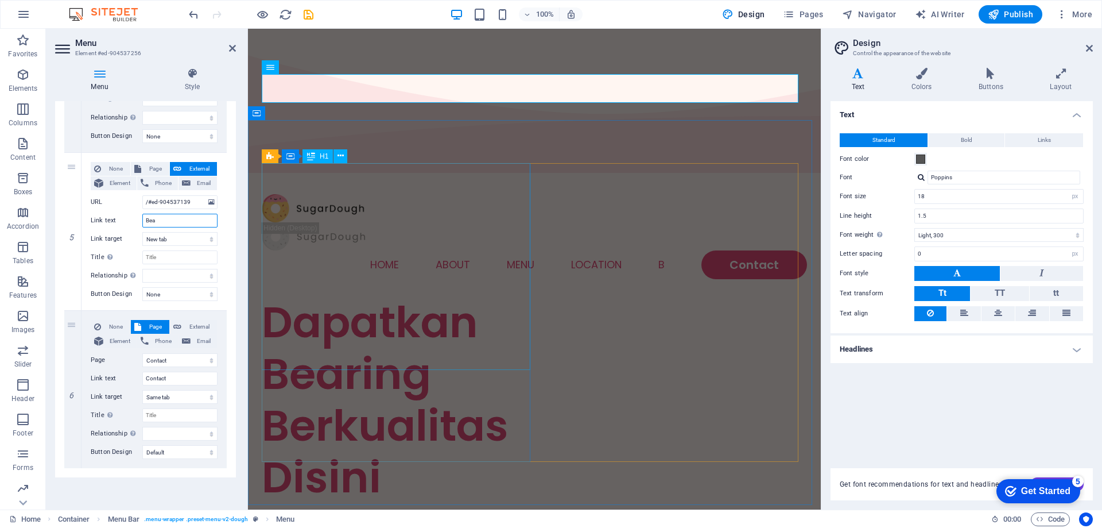
type input "Bear"
select select
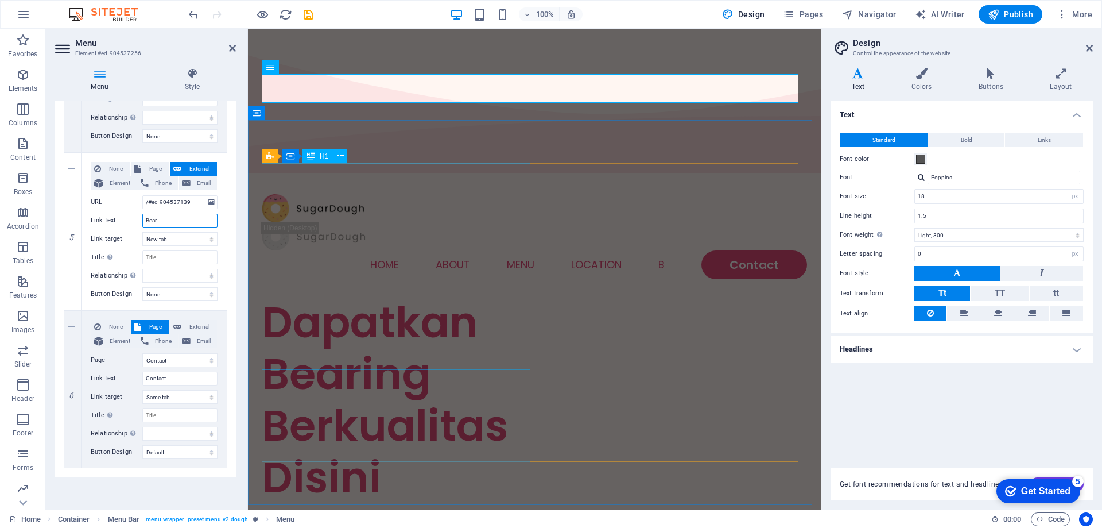
select select
type input "Bearing"
select select
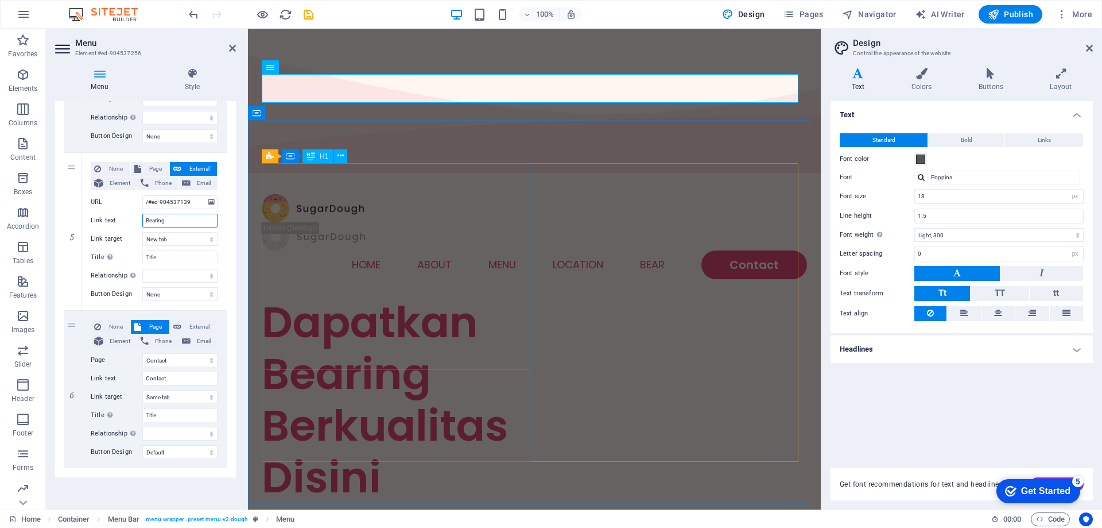
select select
type input "PBearing"
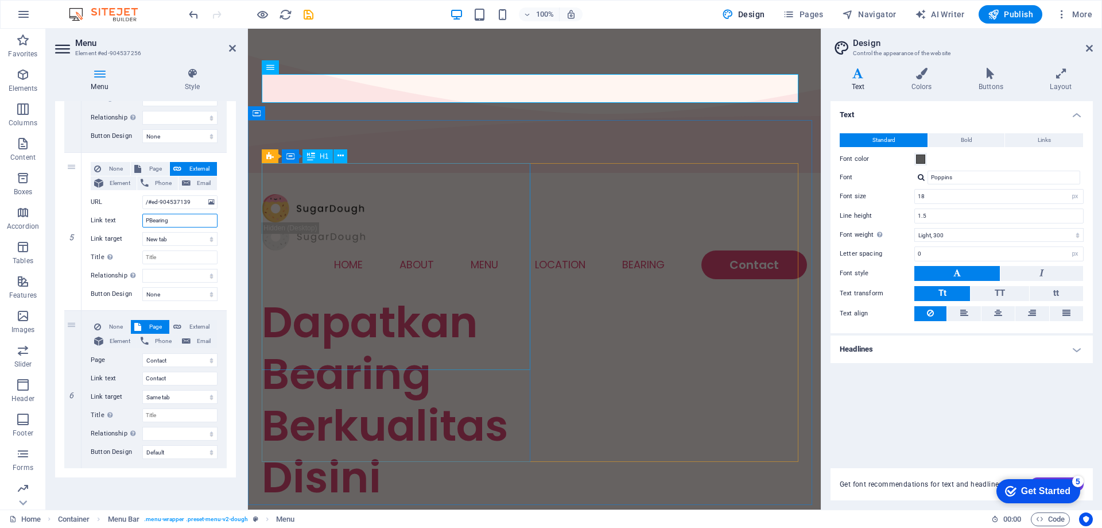
select select
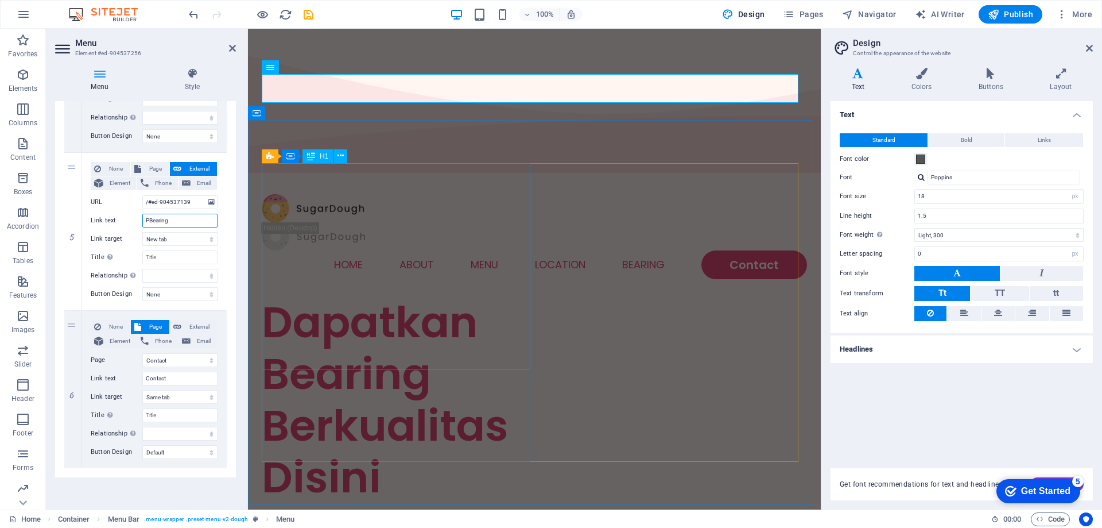
select select
type input "ProdukBearing"
select select
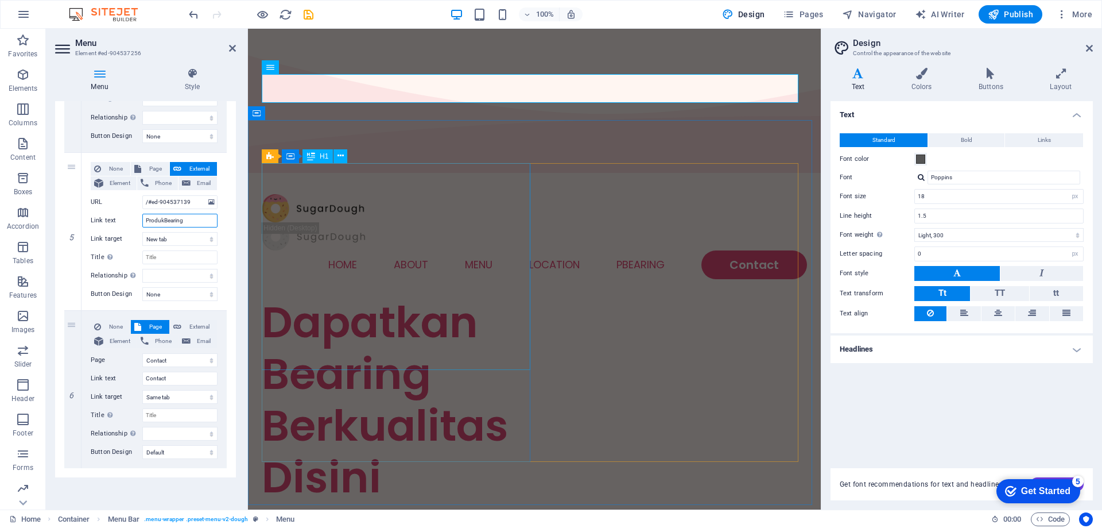
select select
type input "Produk"
select select
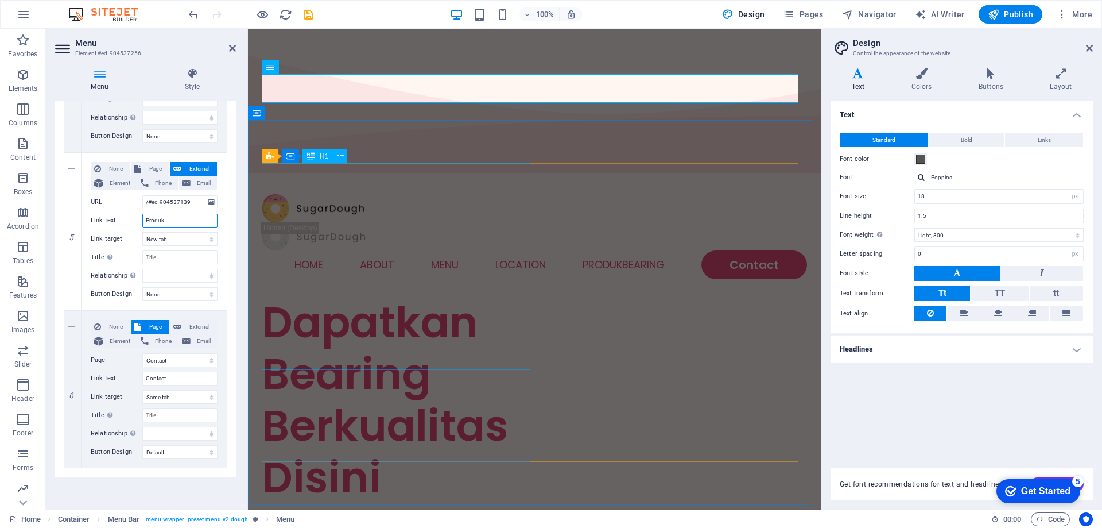
select select
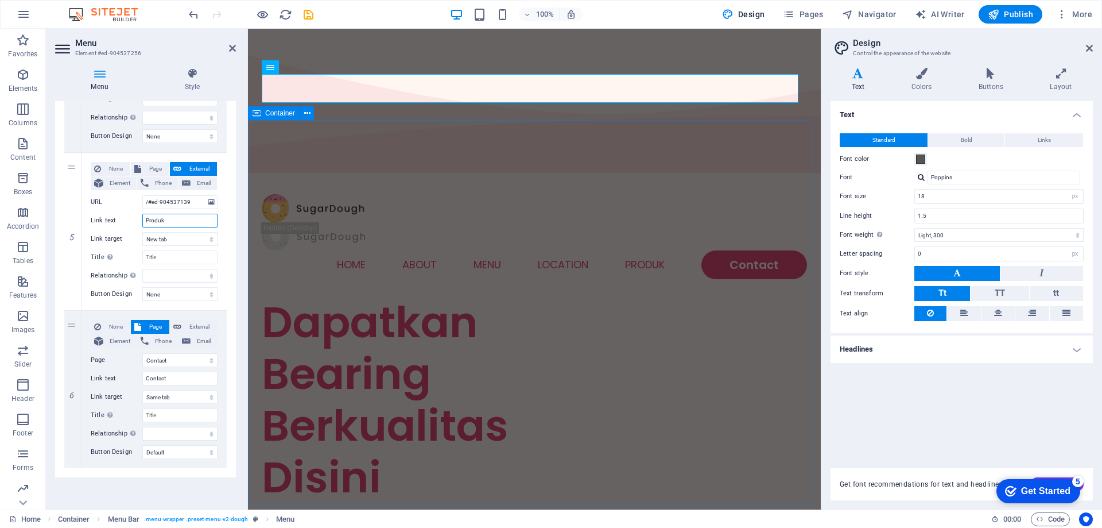
type input "Produk"
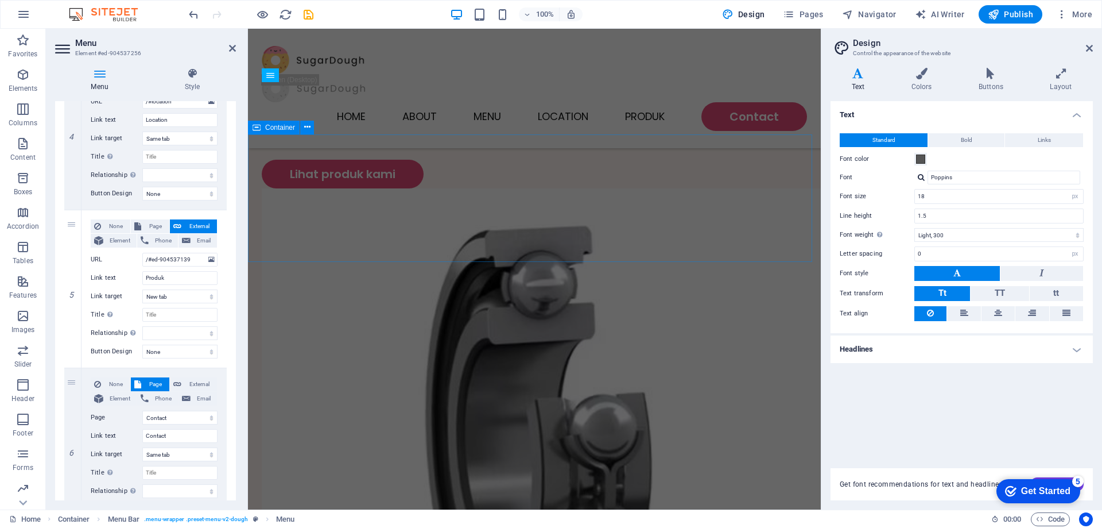
scroll to position [230, 0]
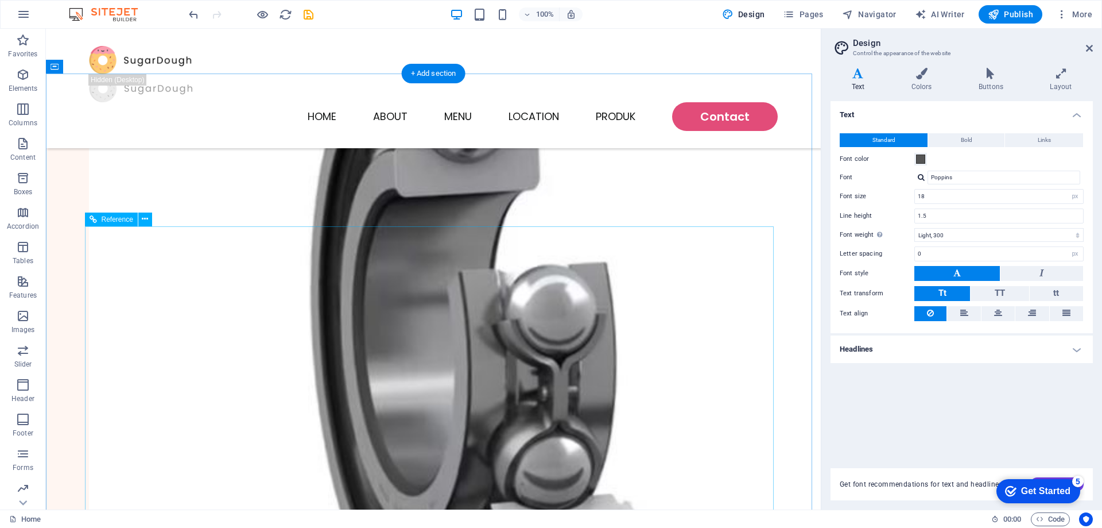
scroll to position [517, 0]
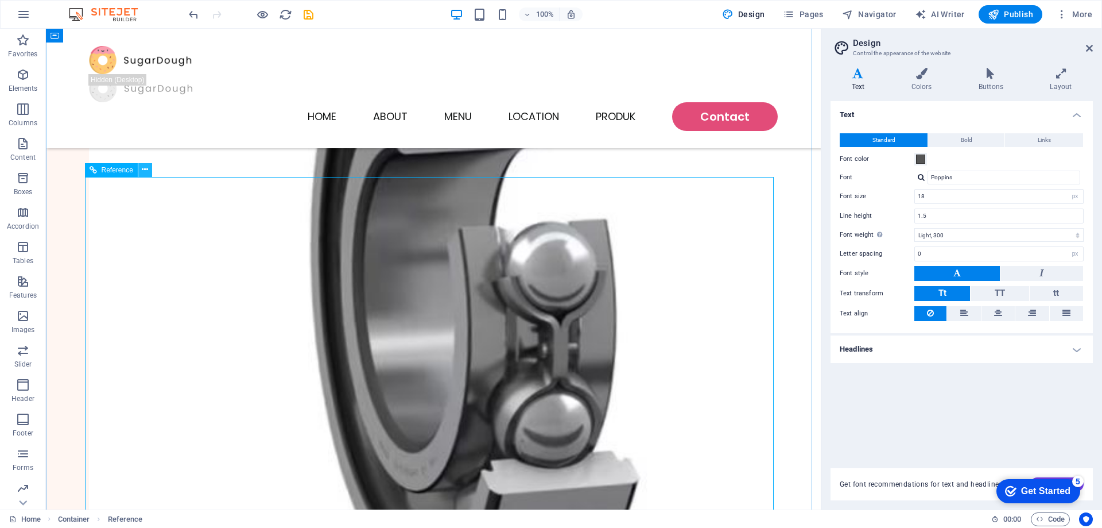
click at [147, 166] on icon at bounding box center [145, 170] width 6 height 12
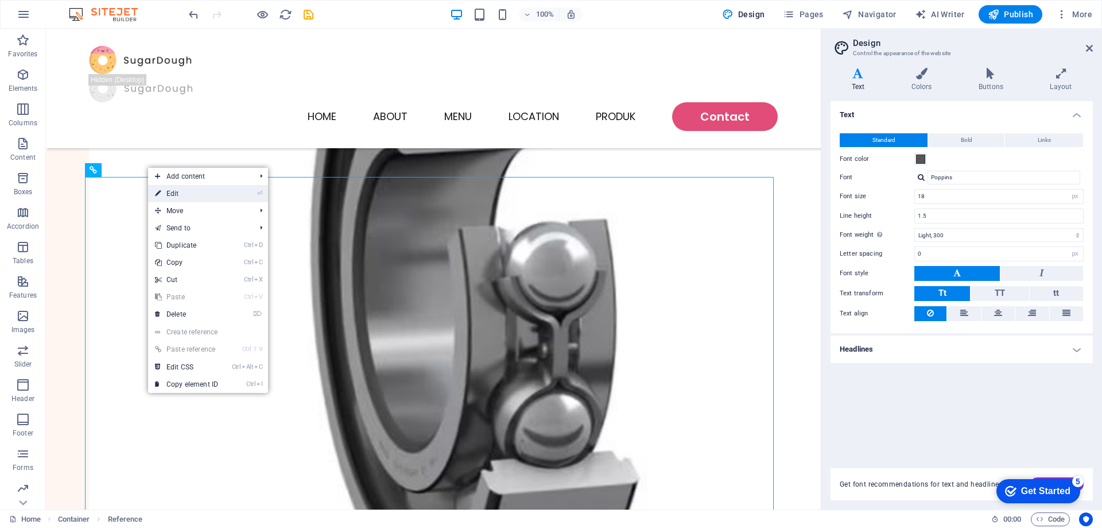
click at [185, 189] on link "⏎ Edit" at bounding box center [186, 193] width 77 height 17
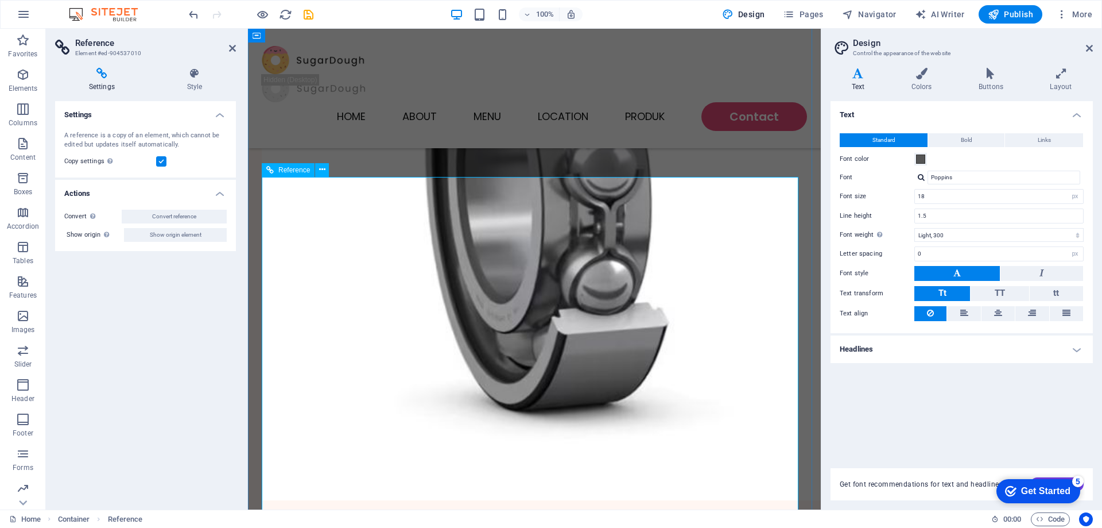
scroll to position [574, 0]
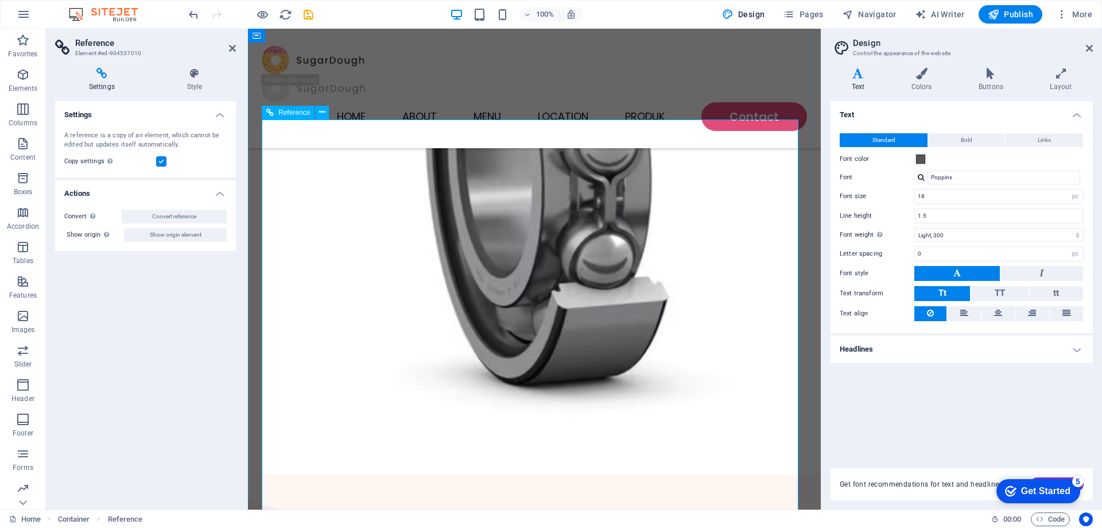
click at [324, 114] on icon at bounding box center [322, 112] width 6 height 12
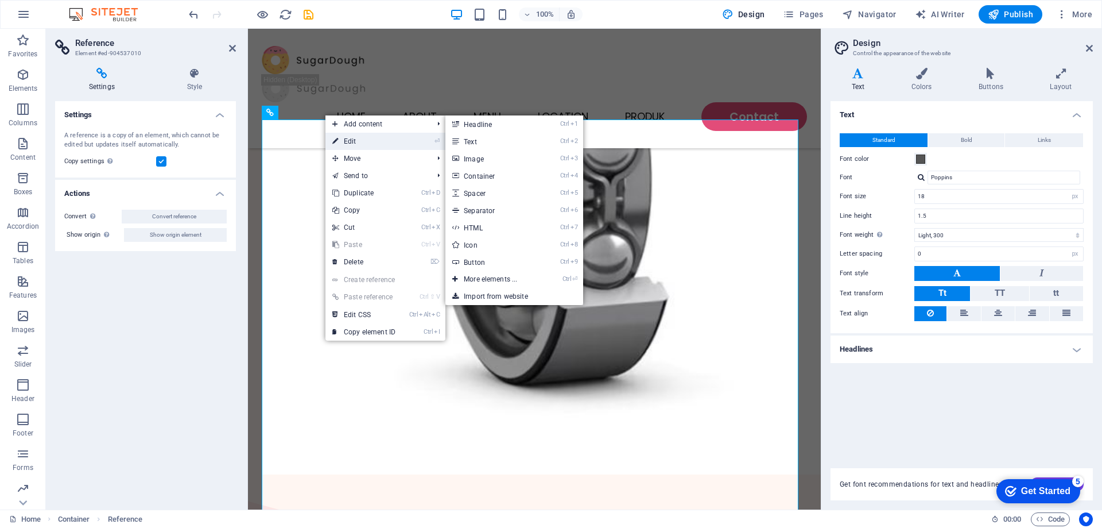
click at [346, 140] on link "⏎ Edit" at bounding box center [364, 141] width 77 height 17
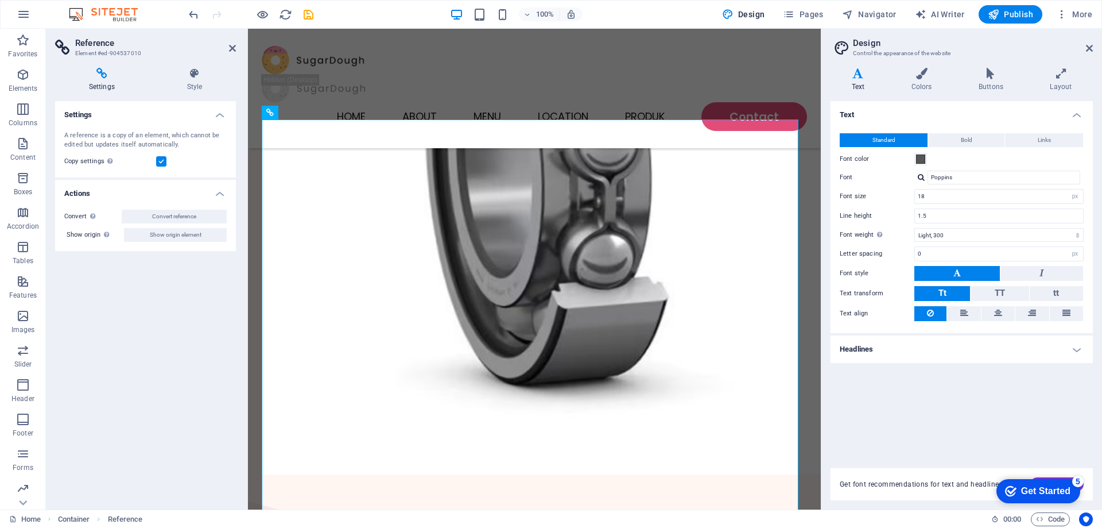
click at [91, 84] on h4 "Settings" at bounding box center [104, 80] width 98 height 24
click at [217, 193] on h4 "Actions" at bounding box center [145, 190] width 181 height 21
click at [217, 193] on h4 "Actions" at bounding box center [145, 194] width 181 height 28
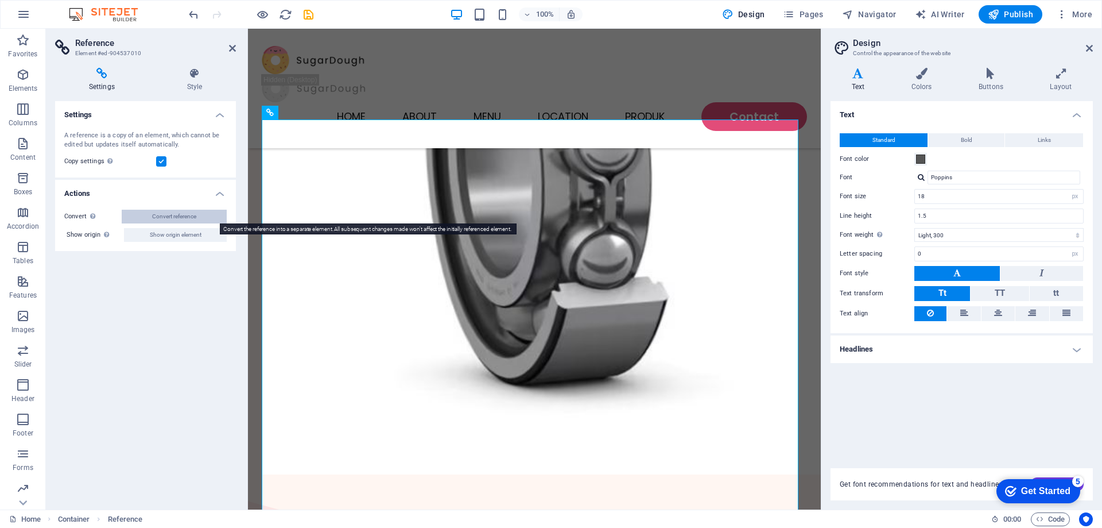
click at [196, 214] on span "Convert reference" at bounding box center [174, 217] width 44 height 14
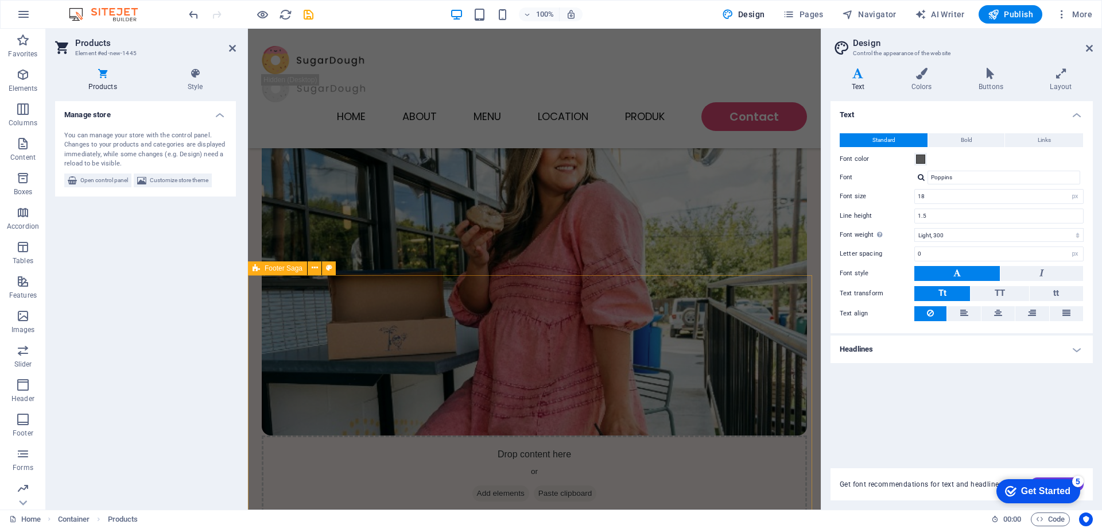
scroll to position [2812, 0]
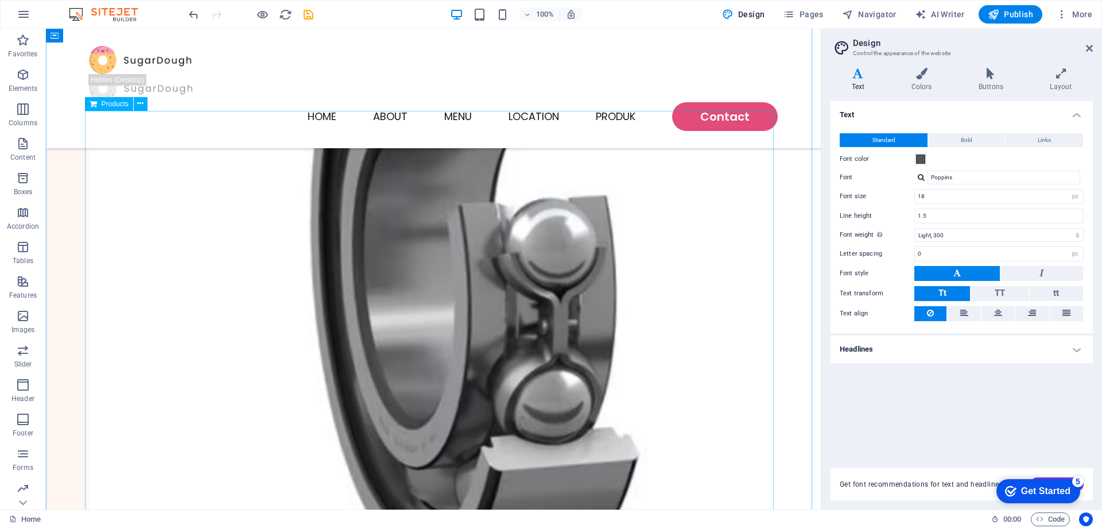
scroll to position [583, 0]
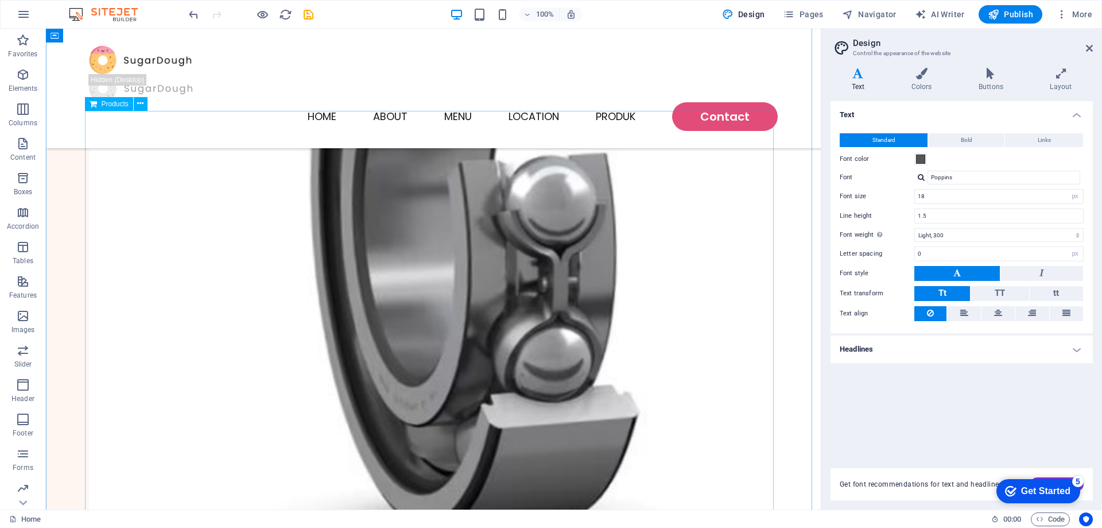
click at [104, 104] on span "Products" at bounding box center [115, 103] width 27 height 7
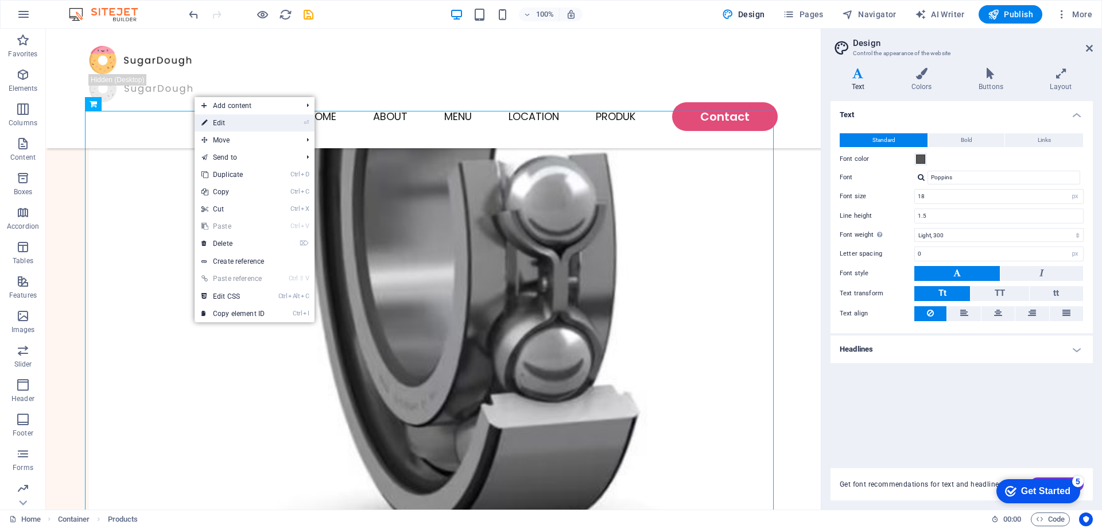
click at [226, 117] on link "⏎ Edit" at bounding box center [233, 122] width 77 height 17
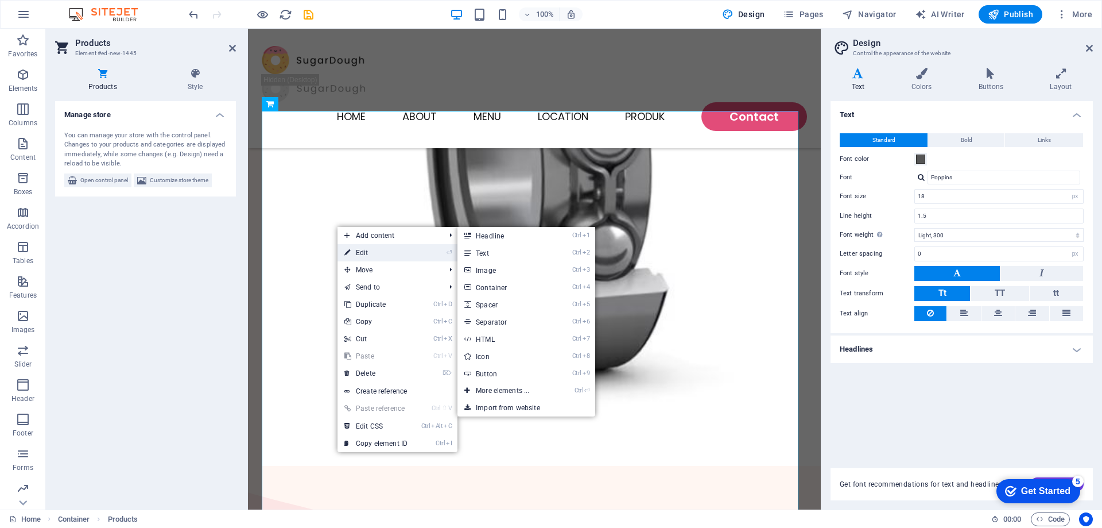
click at [353, 248] on link "⏎ Edit" at bounding box center [376, 252] width 77 height 17
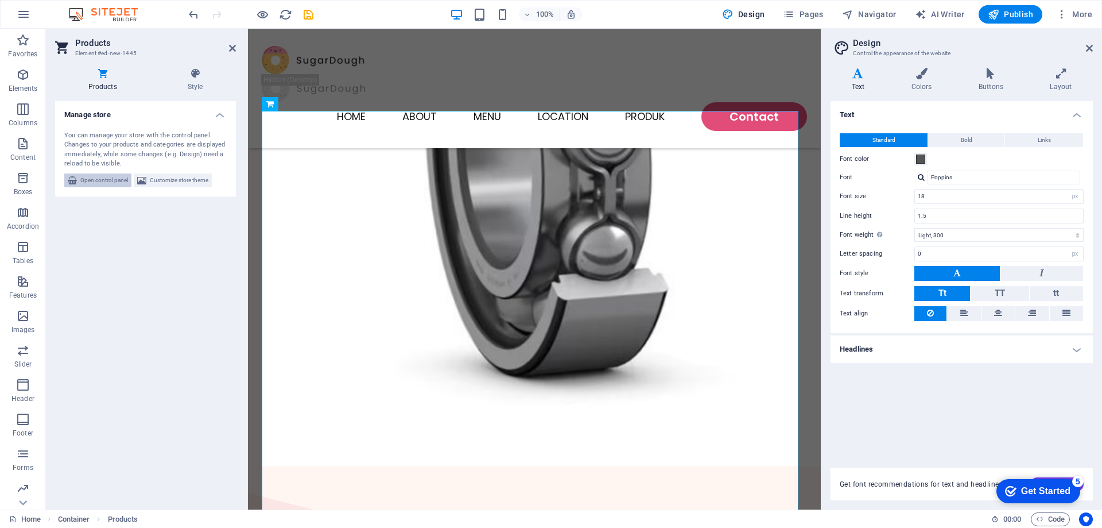
click at [110, 177] on span "Open control panel" at bounding box center [104, 180] width 48 height 14
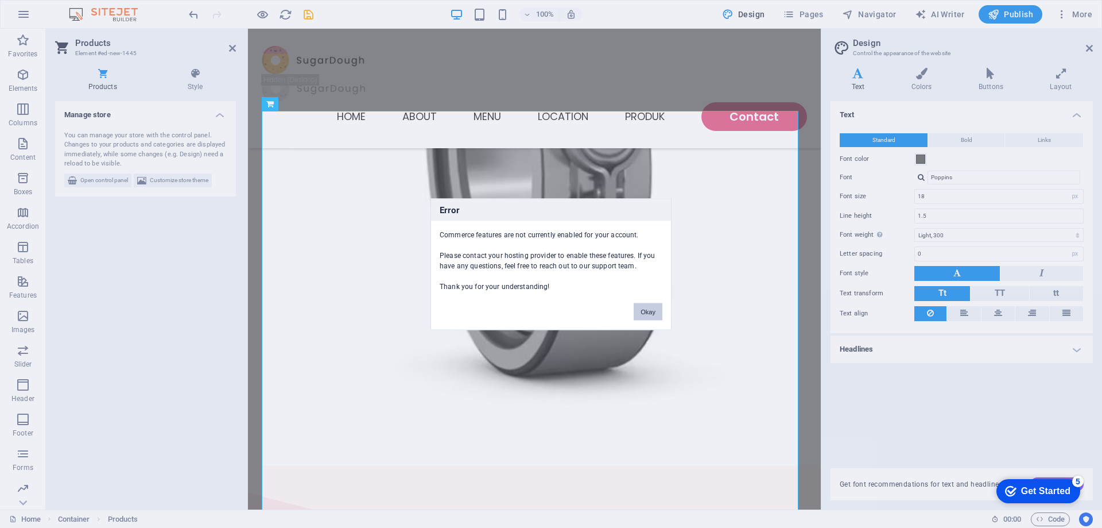
click at [652, 313] on button "Okay" at bounding box center [648, 311] width 29 height 17
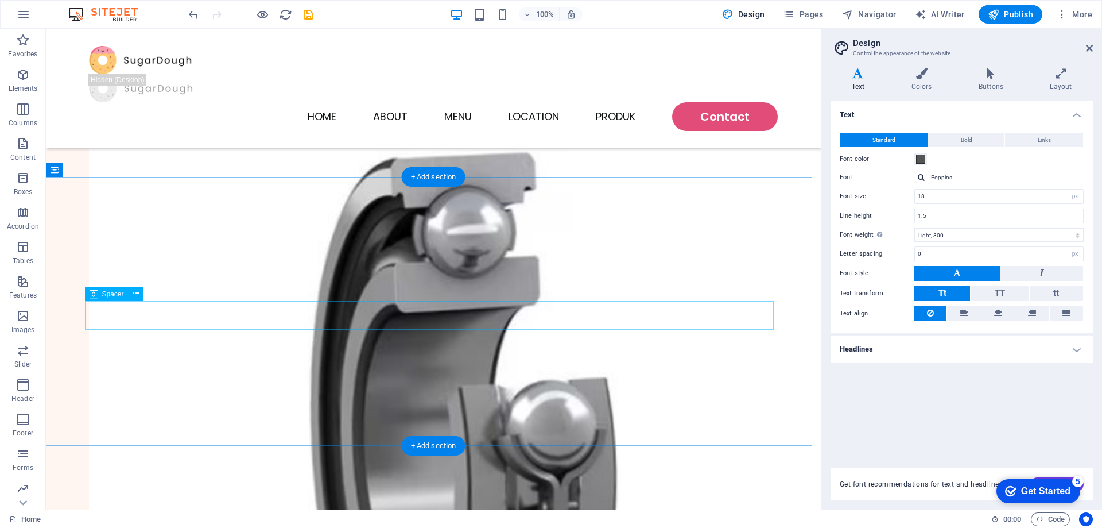
scroll to position [353, 0]
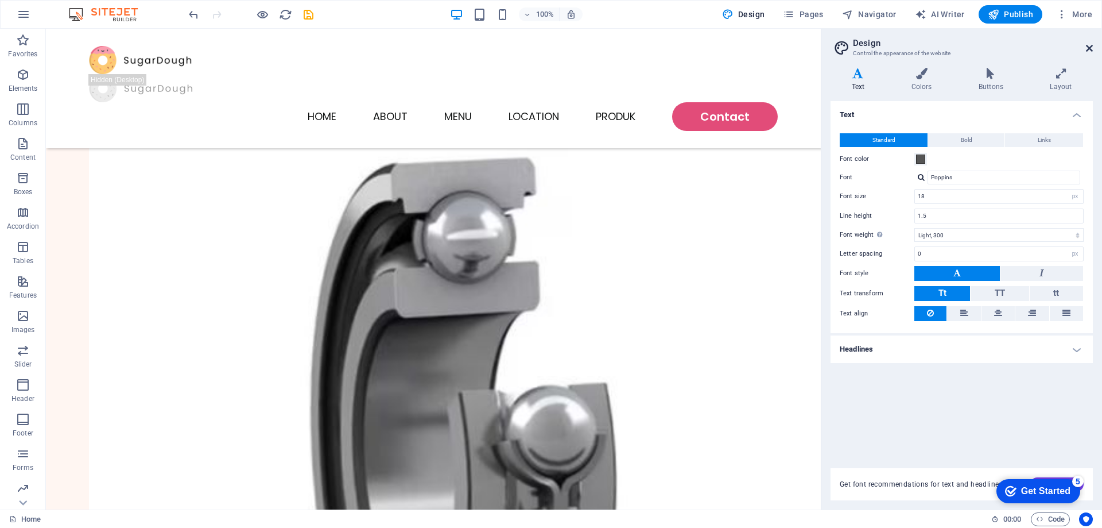
click at [1091, 48] on icon at bounding box center [1089, 48] width 7 height 9
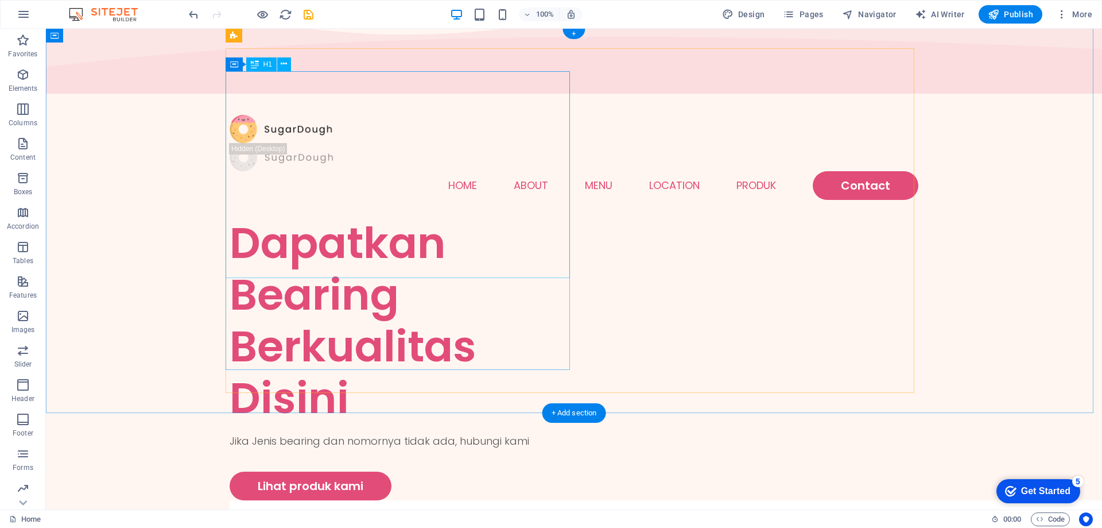
scroll to position [0, 0]
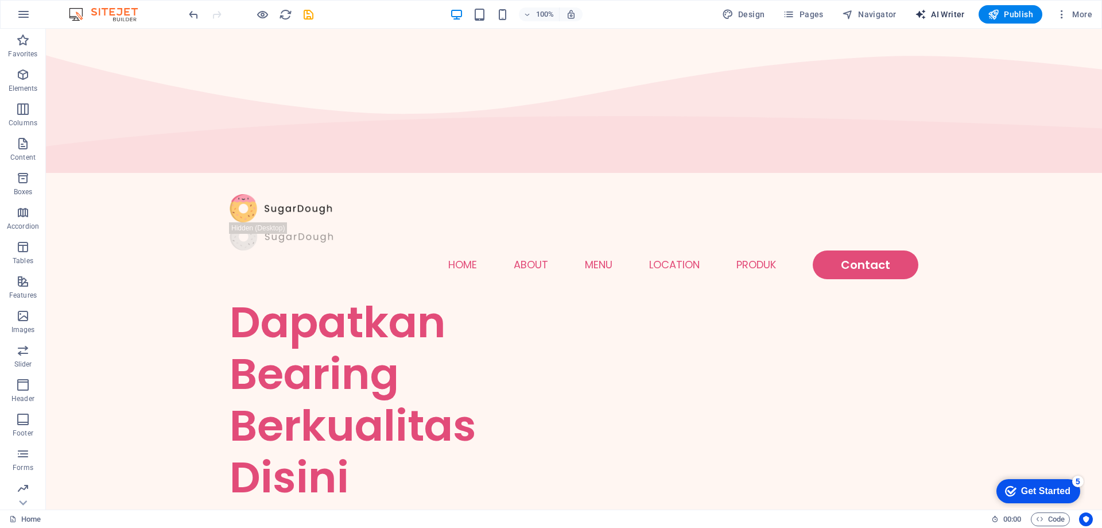
click at [945, 14] on span "AI Writer" at bounding box center [940, 14] width 50 height 11
select select "English"
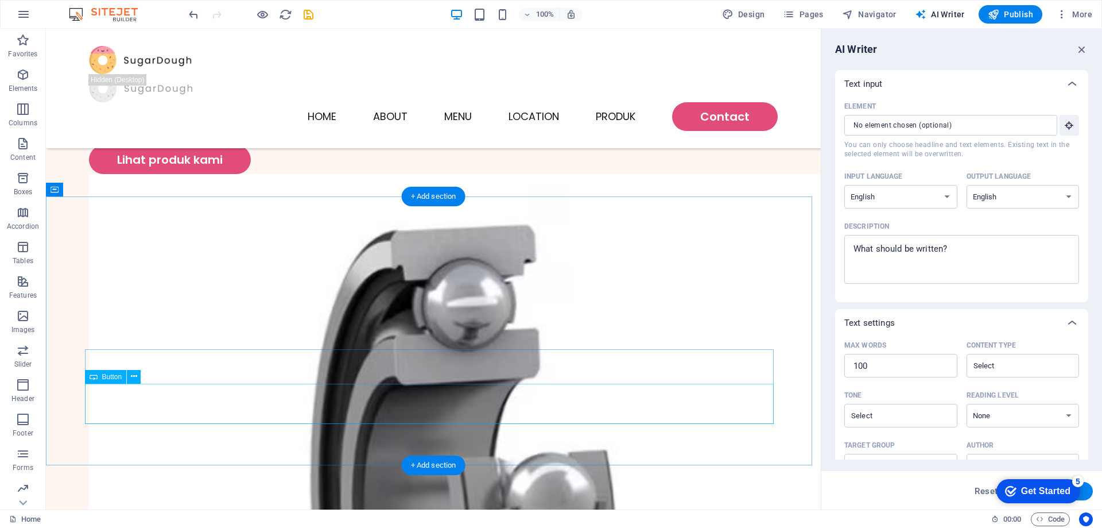
scroll to position [344, 0]
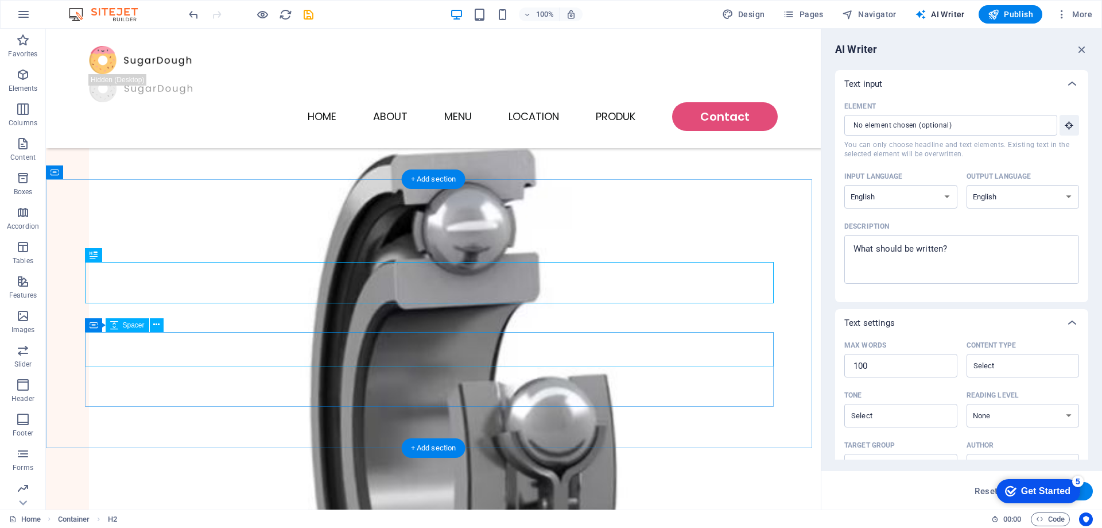
scroll to position [402, 0]
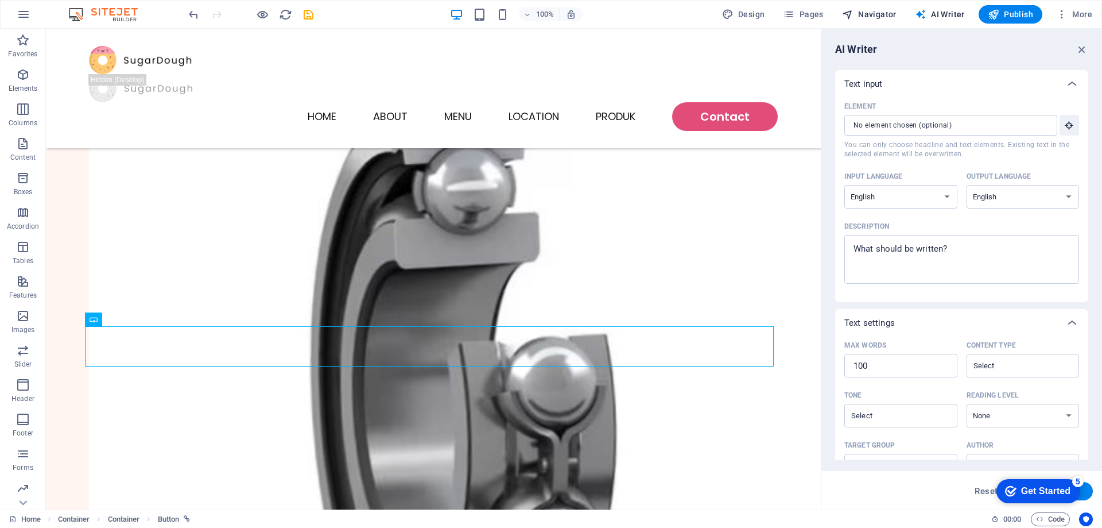
click at [897, 10] on span "Navigator" at bounding box center [869, 14] width 55 height 11
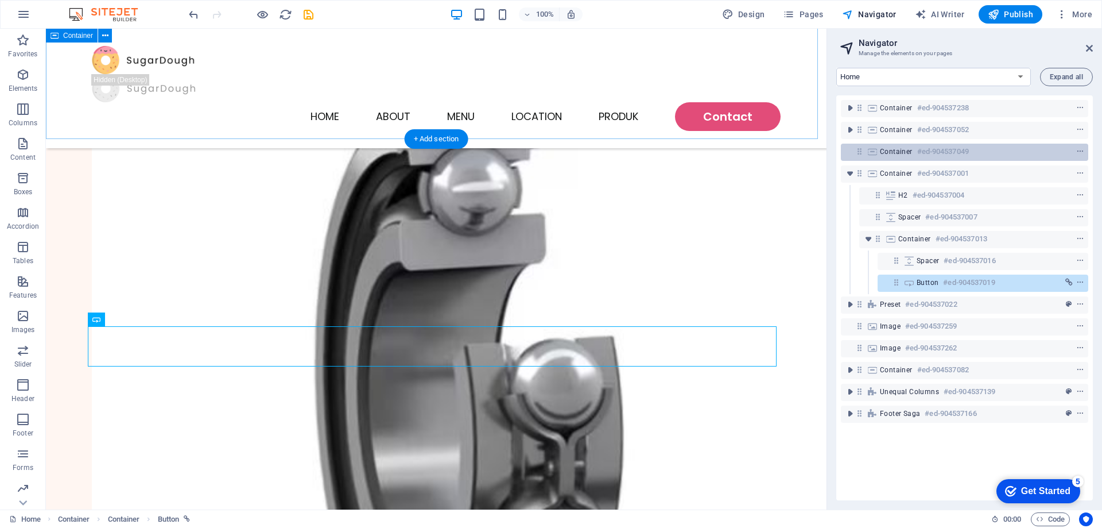
click at [925, 154] on h6 "#ed-904537049" at bounding box center [943, 152] width 52 height 14
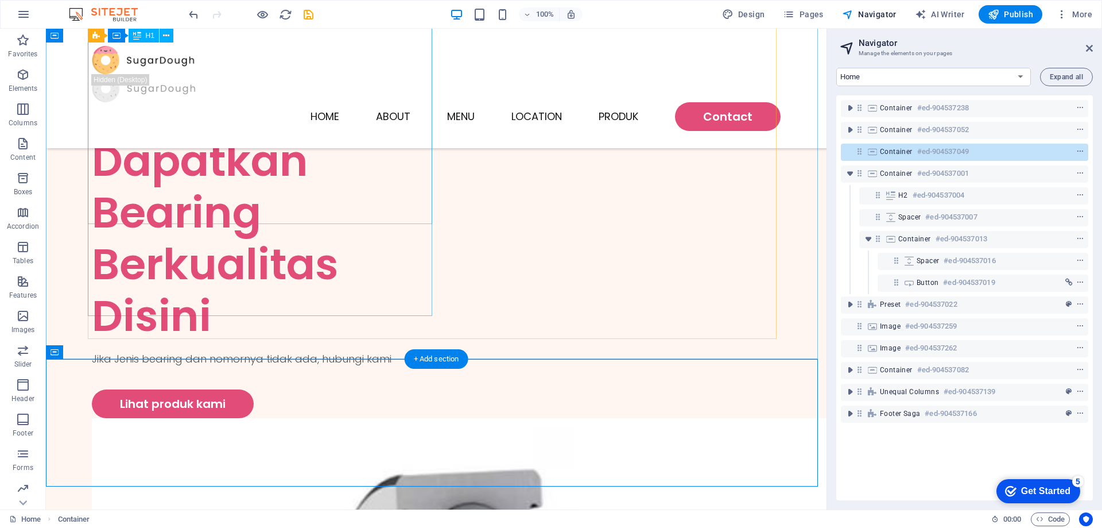
scroll to position [0, 0]
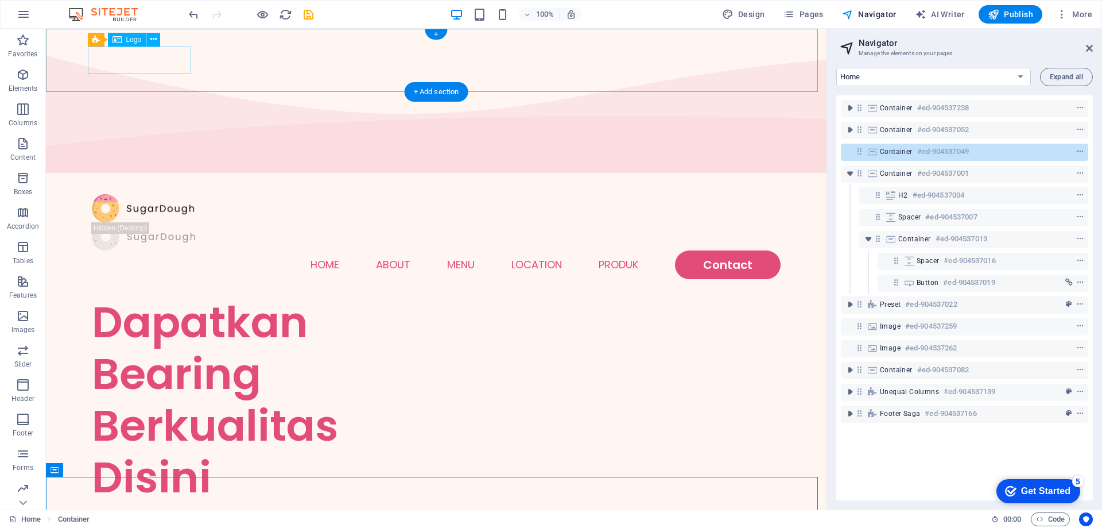
click at [164, 194] on div at bounding box center [436, 208] width 689 height 28
